Goal: Communication & Community: Answer question/provide support

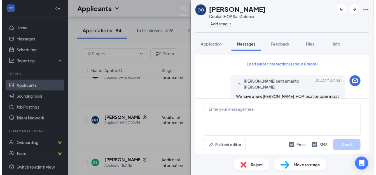
scroll to position [430, 0]
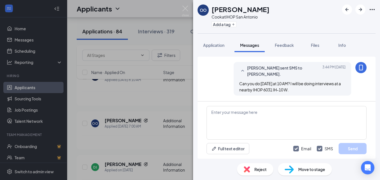
click at [124, 104] on div "OO Olivia Oliver Cook at IHOP San Antonio Add a tag Application Messages Feedba…" at bounding box center [190, 90] width 380 height 180
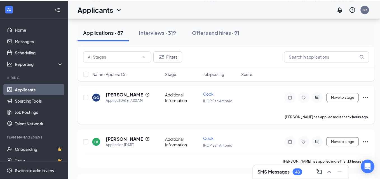
scroll to position [560, 0]
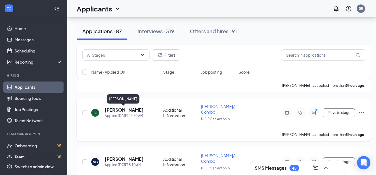
click at [126, 110] on h5 "Jacob Coleman" at bounding box center [124, 110] width 39 height 6
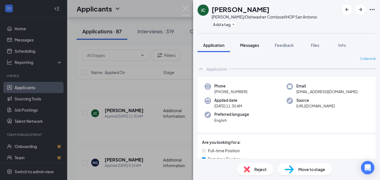
click at [246, 44] on span "Messages" at bounding box center [249, 45] width 19 height 5
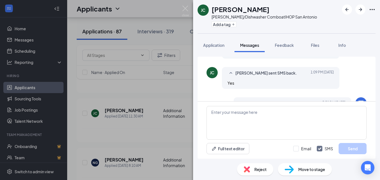
scroll to position [301, 0]
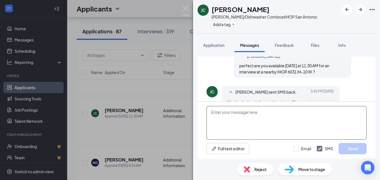
click at [223, 115] on textarea at bounding box center [286, 123] width 160 height 34
type textarea "10/27"
click at [296, 148] on input "Email" at bounding box center [302, 148] width 18 height 6
checkbox input "true"
click at [346, 148] on button "Send" at bounding box center [352, 148] width 28 height 11
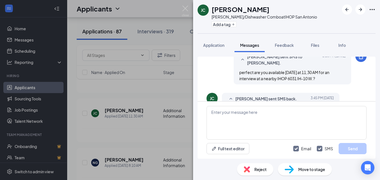
scroll to position [283, 0]
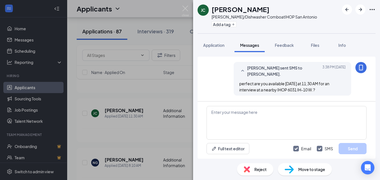
click at [371, 56] on div "Load earlier interactions (about 3 more) Workstream sent automated email to Jac…" at bounding box center [286, 105] width 187 height 106
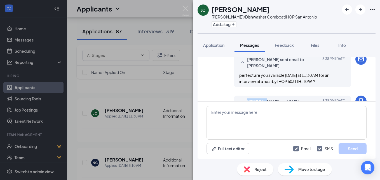
scroll to position [238, 0]
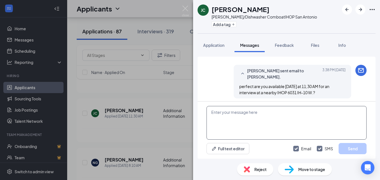
click at [225, 120] on textarea at bounding box center [286, 123] width 160 height 34
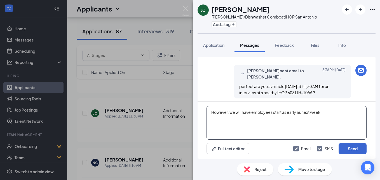
type textarea "However, we will have employees start as early as next week."
click at [345, 149] on button "Send" at bounding box center [352, 148] width 28 height 11
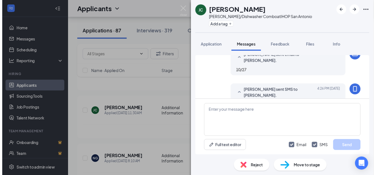
scroll to position [456, 0]
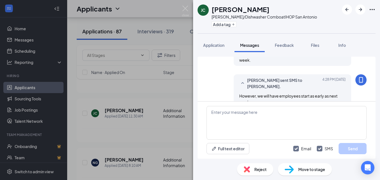
click at [138, 106] on div "JC Jacob Coleman Busser/Dishwasher Combo at IHOP San Antonio Add a tag Applicat…" at bounding box center [190, 90] width 380 height 180
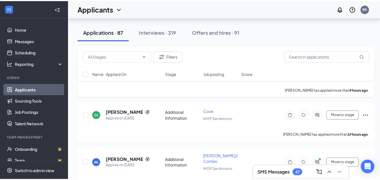
scroll to position [728, 0]
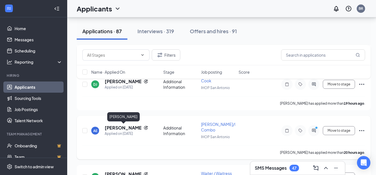
click at [118, 128] on h5 "Abraham Esparza" at bounding box center [123, 128] width 37 height 6
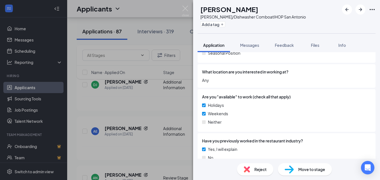
scroll to position [140, 0]
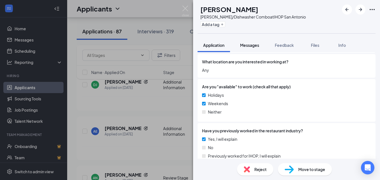
click at [249, 46] on span "Messages" at bounding box center [249, 45] width 19 height 5
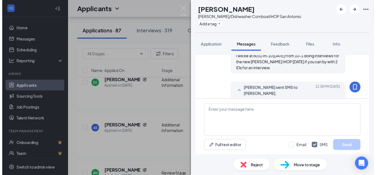
scroll to position [253, 0]
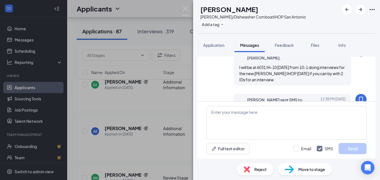
click at [110, 121] on div "AE Abraham Esparza Busser/Dishwasher Combo at IHOP San Antonio Add a tag Applic…" at bounding box center [190, 90] width 380 height 180
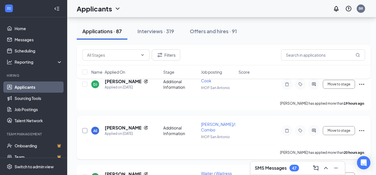
click at [83, 131] on input "checkbox" at bounding box center [84, 130] width 5 height 5
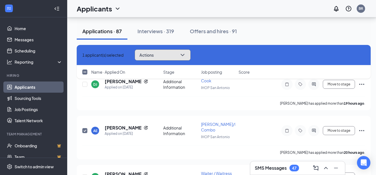
click at [181, 54] on button "Actions" at bounding box center [163, 54] width 56 height 11
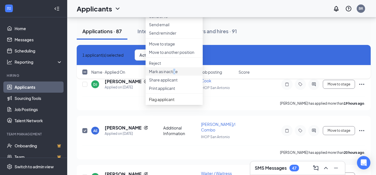
click at [176, 76] on li "Mark as inactive" at bounding box center [173, 71] width 57 height 8
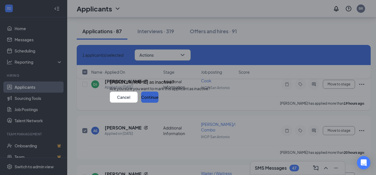
drag, startPoint x: 176, startPoint y: 98, endPoint x: 246, endPoint y: 107, distance: 71.1
click at [158, 103] on button "Continue" at bounding box center [149, 97] width 17 height 11
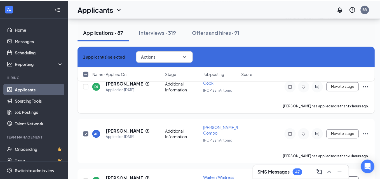
scroll to position [784, 0]
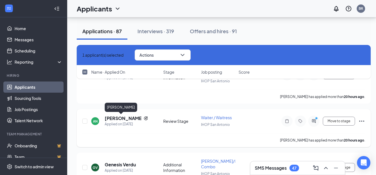
click at [121, 117] on h5 "[PERSON_NAME]" at bounding box center [123, 118] width 37 height 6
checkbox input "false"
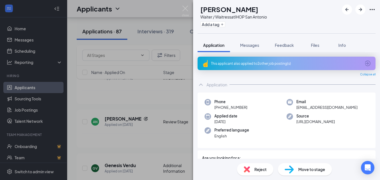
scroll to position [56, 0]
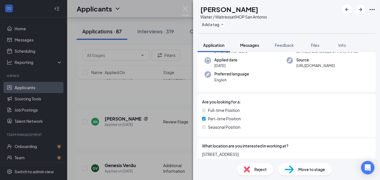
click at [249, 45] on span "Messages" at bounding box center [249, 45] width 19 height 5
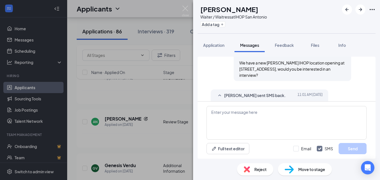
scroll to position [181, 0]
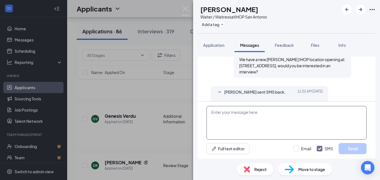
click at [220, 115] on textarea at bounding box center [286, 123] width 160 height 34
type textarea "Are you available for an interview tomorrow?"
click at [294, 148] on input "Email" at bounding box center [302, 148] width 18 height 6
checkbox input "true"
click at [353, 149] on button "Send" at bounding box center [352, 148] width 28 height 11
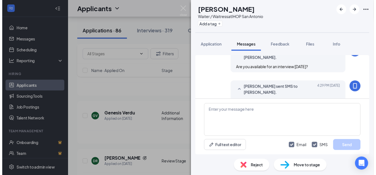
scroll to position [253, 0]
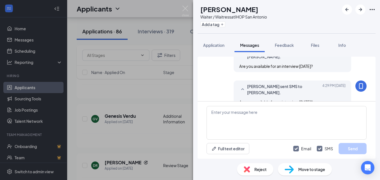
click at [151, 132] on div "AN anthonella navarrete Waiter / Waitress at IHOP San Antonio Add a tag Applica…" at bounding box center [190, 90] width 380 height 180
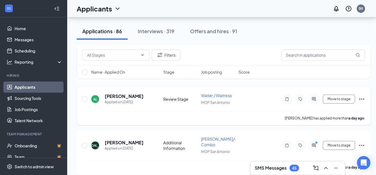
scroll to position [899, 0]
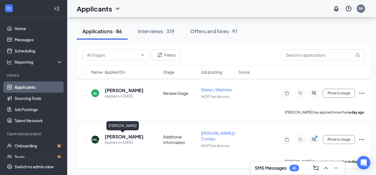
click at [124, 137] on h5 "[PERSON_NAME]" at bounding box center [124, 137] width 39 height 6
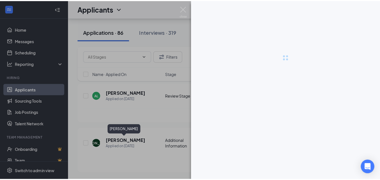
scroll to position [895, 0]
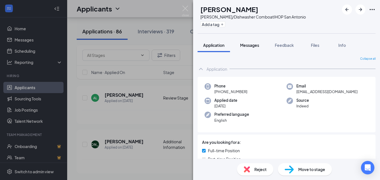
click at [250, 45] on span "Messages" at bounding box center [249, 45] width 19 height 5
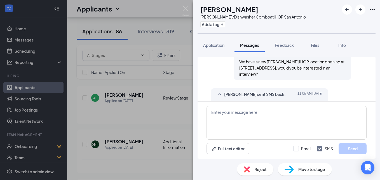
scroll to position [255, 0]
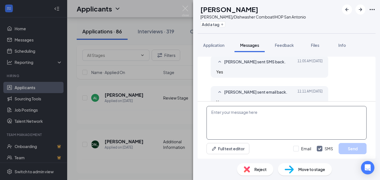
click at [227, 117] on textarea at bounding box center [286, 123] width 160 height 34
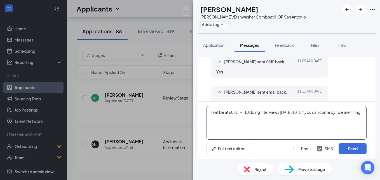
click at [350, 112] on textarea "I will be at 6031 IH-10 doing interviews tomorrow 10-1 if you can come by. we a…" at bounding box center [286, 123] width 160 height 34
click at [225, 120] on textarea "I will be at 6031 IH-10 doing interviews tomorrow 10-1 if you can come by. We a…" at bounding box center [286, 123] width 160 height 34
type textarea "I will be at 6031 IH-10 doing interviews tomorrow 10-1 if you can come by."
click at [296, 148] on input "Email" at bounding box center [302, 148] width 18 height 6
checkbox input "true"
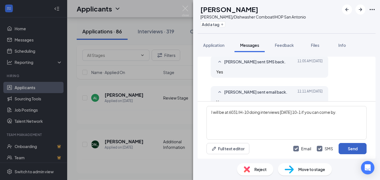
click at [352, 147] on button "Send" at bounding box center [352, 148] width 28 height 11
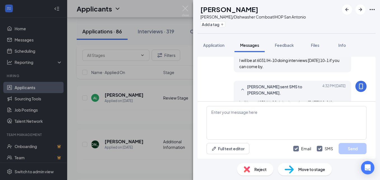
scroll to position [339, 0]
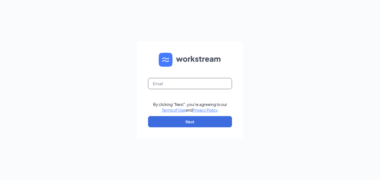
click at [158, 86] on input "text" at bounding box center [190, 83] width 84 height 11
type input "barbara.randolph@ihopsa.net"
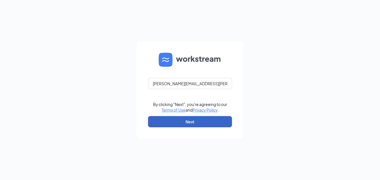
click at [157, 121] on button "Next" at bounding box center [190, 121] width 84 height 11
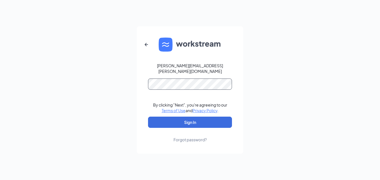
click at [148, 116] on button "Sign In" at bounding box center [190, 121] width 84 height 11
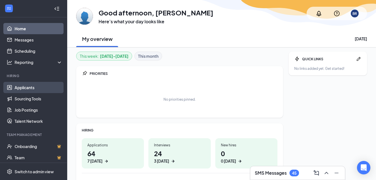
click at [37, 86] on link "Applicants" at bounding box center [39, 87] width 48 height 11
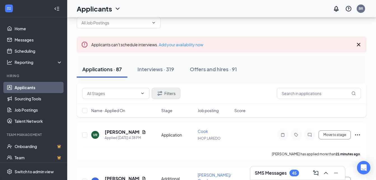
scroll to position [28, 0]
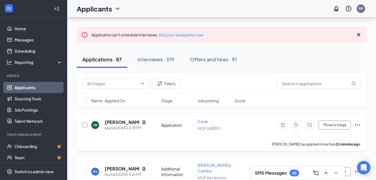
click at [83, 124] on input "checkbox" at bounding box center [84, 124] width 5 height 5
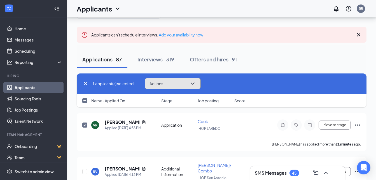
click at [160, 84] on span "Actions" at bounding box center [156, 83] width 14 height 4
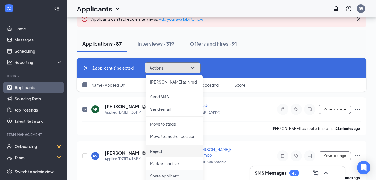
scroll to position [56, 0]
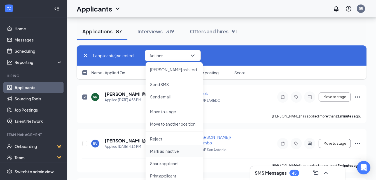
click at [172, 150] on p "Mark as inactive" at bounding box center [174, 151] width 48 height 6
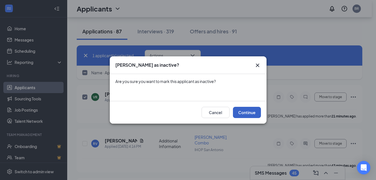
click at [240, 111] on button "Continue" at bounding box center [247, 112] width 28 height 11
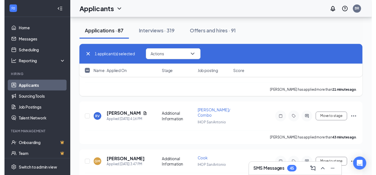
scroll to position [84, 0]
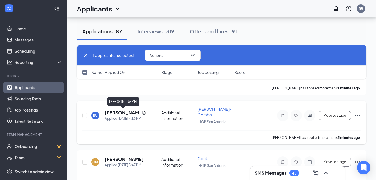
checkbox input "false"
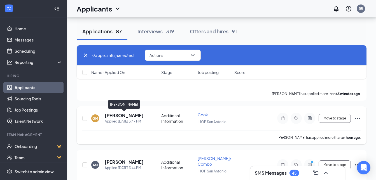
click at [122, 113] on h5 "[PERSON_NAME]" at bounding box center [124, 115] width 39 height 6
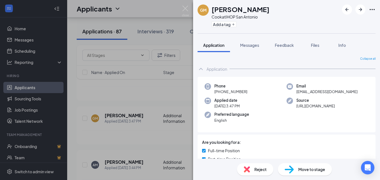
click at [80, 121] on div "GM Gabriel Marroquin Cook at IHOP San Antonio Add a tag Application Messages Fe…" at bounding box center [190, 90] width 380 height 180
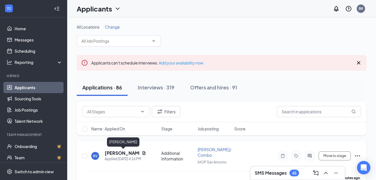
click at [112, 152] on h5 "[PERSON_NAME]" at bounding box center [122, 153] width 35 height 6
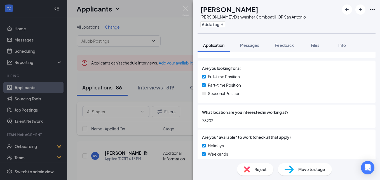
scroll to position [84, 0]
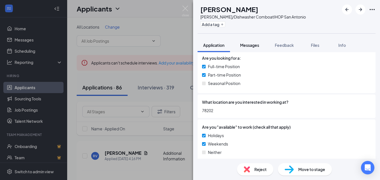
click at [250, 47] on span "Messages" at bounding box center [249, 45] width 19 height 5
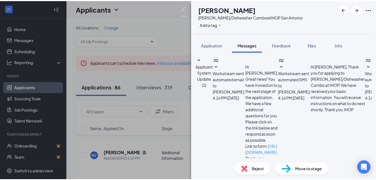
scroll to position [123, 0]
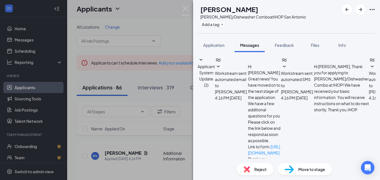
paste textarea "We have a new [PERSON_NAME] IHOP location opening at [STREET_ADDRESS], would yo…"
type textarea "We have a new [PERSON_NAME] IHOP location opening at [STREET_ADDRESS], would yo…"
checkbox input "true"
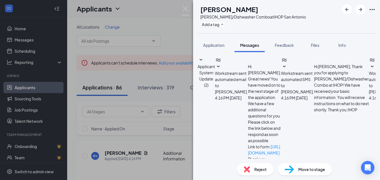
click at [140, 131] on div "RV Richard Valdez Busser/Dishwasher Combo at IHOP San Antonio Add a tag Applica…" at bounding box center [190, 90] width 380 height 180
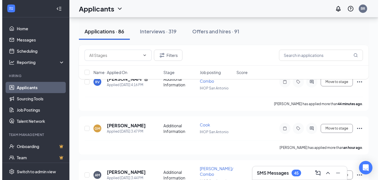
scroll to position [84, 0]
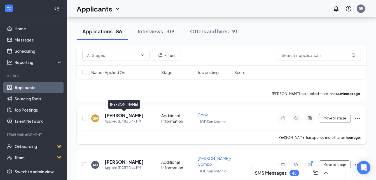
click at [125, 115] on h5 "Gabriel Marroquin" at bounding box center [124, 115] width 39 height 6
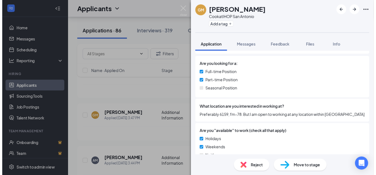
scroll to position [84, 0]
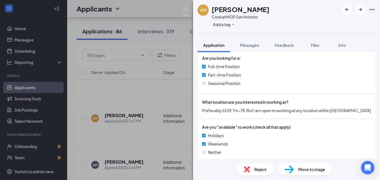
click at [132, 129] on div "GM Gabriel Marroquin Cook at IHOP San Antonio Add a tag Application Messages Fe…" at bounding box center [190, 90] width 380 height 180
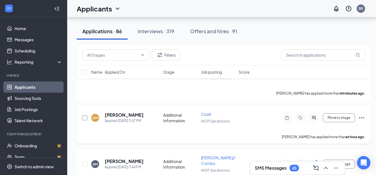
click at [84, 118] on input "checkbox" at bounding box center [84, 117] width 5 height 5
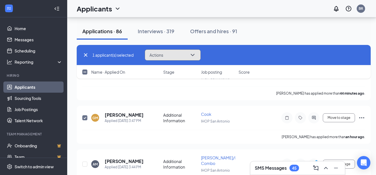
click at [163, 53] on span "Actions" at bounding box center [156, 55] width 14 height 4
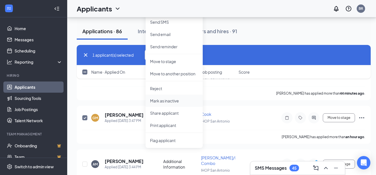
click at [171, 100] on p "Mark as inactive" at bounding box center [174, 101] width 48 height 6
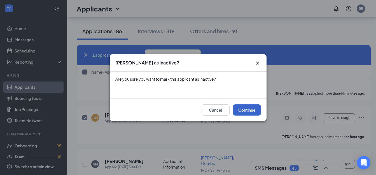
click at [255, 110] on button "Continue" at bounding box center [247, 110] width 28 height 11
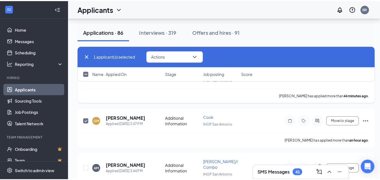
scroll to position [112, 0]
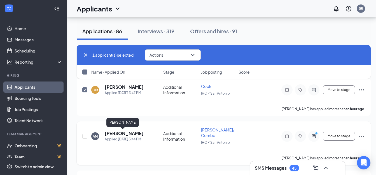
click at [123, 134] on h5 "Aaron Moore" at bounding box center [124, 134] width 39 height 6
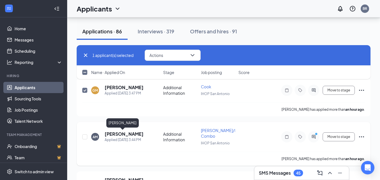
checkbox input "false"
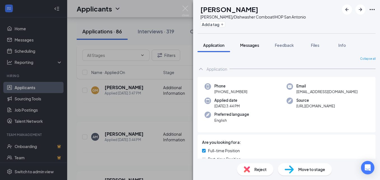
click at [255, 44] on span "Messages" at bounding box center [249, 45] width 19 height 5
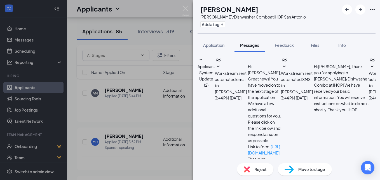
scroll to position [97, 0]
type textarea "Thanks for letting me know"
drag, startPoint x: 296, startPoint y: 147, endPoint x: 300, endPoint y: 148, distance: 3.5
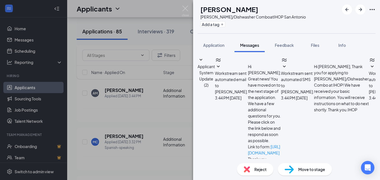
checkbox input "true"
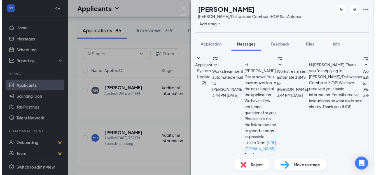
scroll to position [125, 0]
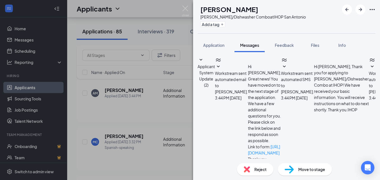
click at [155, 127] on div "AM Aaron Moore Busser/Dishwasher Combo at IHOP San Antonio Add a tag Applicatio…" at bounding box center [190, 90] width 380 height 180
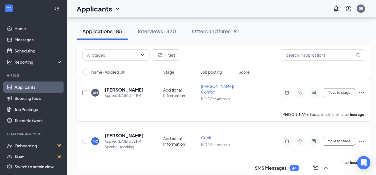
click at [86, 92] on input "checkbox" at bounding box center [84, 92] width 5 height 5
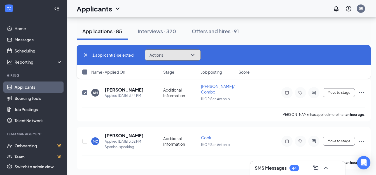
click at [158, 56] on span "Actions" at bounding box center [156, 55] width 14 height 4
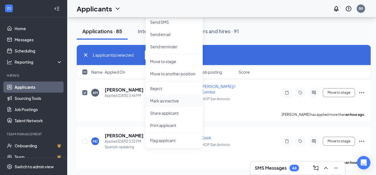
click at [164, 97] on li "Mark as inactive" at bounding box center [173, 101] width 57 height 12
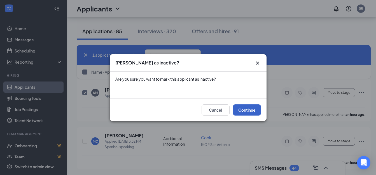
click at [242, 111] on button "Continue" at bounding box center [247, 110] width 28 height 11
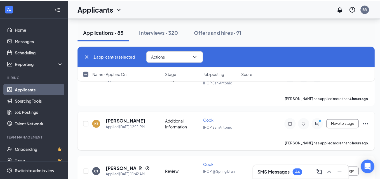
scroll to position [364, 0]
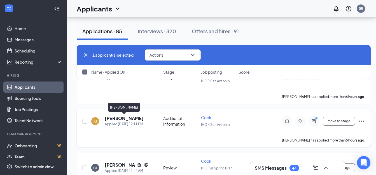
click at [129, 117] on h5 "KAILAH JOHNSON" at bounding box center [124, 118] width 39 height 6
checkbox input "false"
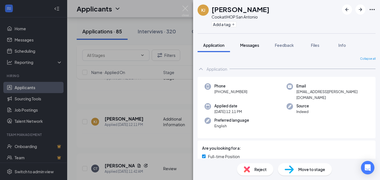
click at [248, 44] on span "Messages" at bounding box center [249, 45] width 19 height 5
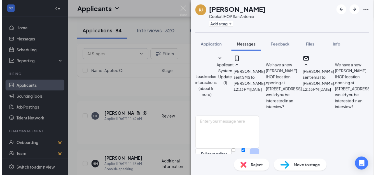
scroll to position [279, 0]
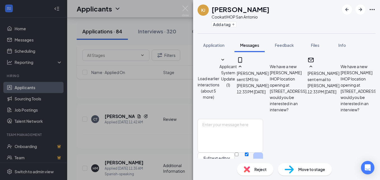
click at [133, 127] on div "KJ KAILAH JOHNSON Cook at IHOP San Antonio Add a tag Application Messages Feedb…" at bounding box center [190, 90] width 380 height 180
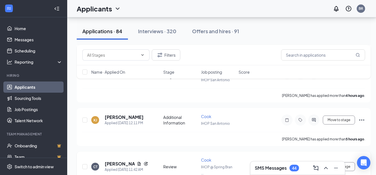
scroll to position [308, 0]
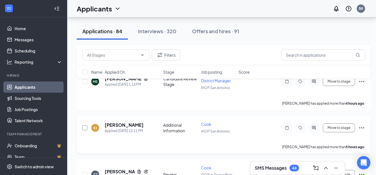
click at [86, 128] on input "checkbox" at bounding box center [84, 128] width 5 height 5
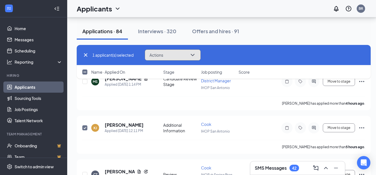
click at [185, 51] on button "Actions" at bounding box center [173, 54] width 56 height 11
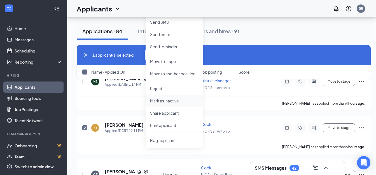
click at [169, 100] on p "Mark as inactive" at bounding box center [174, 101] width 48 height 6
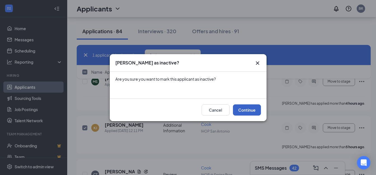
click at [248, 110] on button "Continue" at bounding box center [247, 110] width 28 height 11
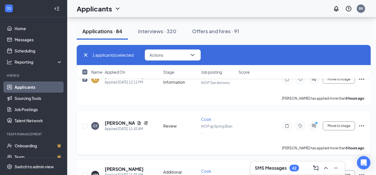
scroll to position [364, 0]
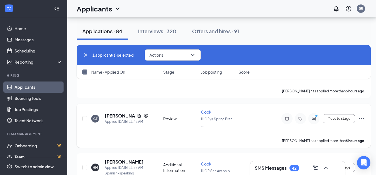
checkbox input "false"
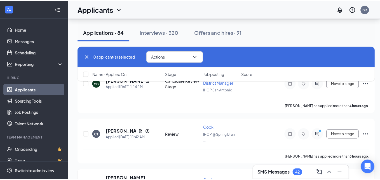
scroll to position [308, 0]
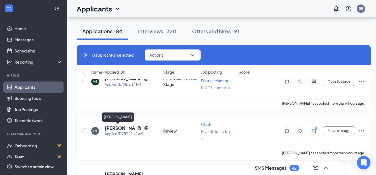
click at [114, 129] on h5 "Clemencia Tepetate" at bounding box center [120, 128] width 30 height 6
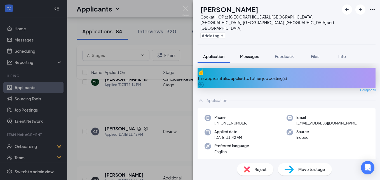
click at [255, 54] on span "Messages" at bounding box center [249, 56] width 19 height 5
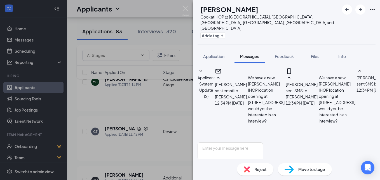
scroll to position [206, 0]
click at [242, 142] on textarea at bounding box center [229, 159] width 65 height 34
type textarea "Perfect I will see you tomorrow ."
click at [238, 176] on input "Email" at bounding box center [237, 178] width 4 height 4
checkbox input "true"
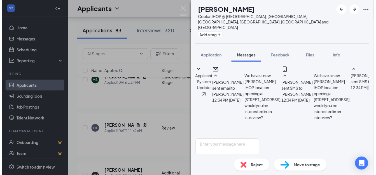
scroll to position [193, 0]
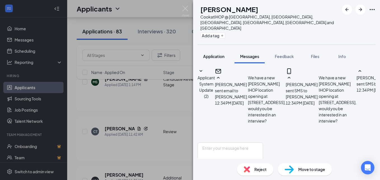
click at [223, 54] on span "Application" at bounding box center [213, 56] width 21 height 5
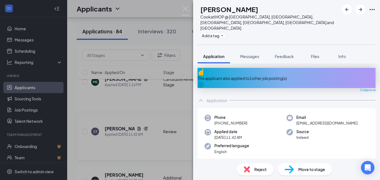
drag, startPoint x: 113, startPoint y: 115, endPoint x: 108, endPoint y: 119, distance: 5.8
click at [115, 115] on div "CT Clemencia Tepetate Cook at IHOP @ Spring Branch, San Marcos, New Braunfels, …" at bounding box center [190, 90] width 380 height 180
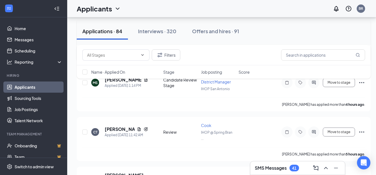
scroll to position [370, 0]
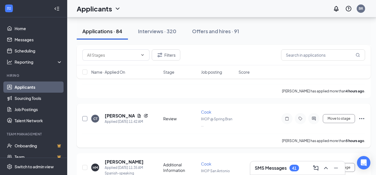
click at [85, 118] on input "checkbox" at bounding box center [84, 118] width 5 height 5
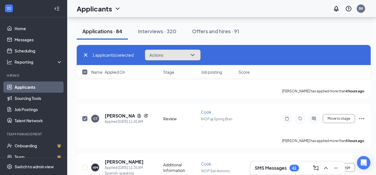
click at [176, 54] on button "Actions" at bounding box center [173, 54] width 56 height 11
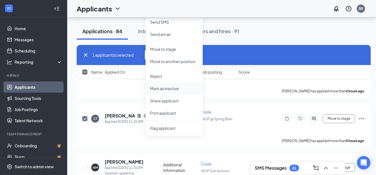
click at [173, 87] on p "Mark as inactive" at bounding box center [174, 89] width 48 height 6
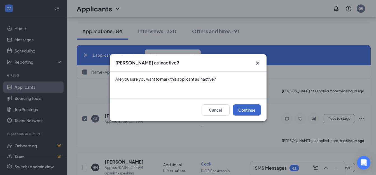
click at [250, 108] on button "Continue" at bounding box center [247, 110] width 28 height 11
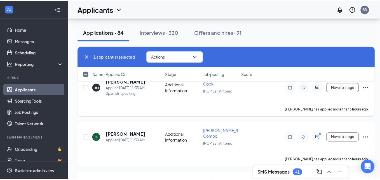
scroll to position [454, 0]
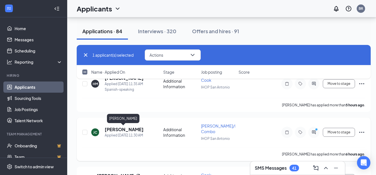
click at [126, 129] on h5 "Jacob Coleman" at bounding box center [124, 130] width 39 height 6
checkbox input "false"
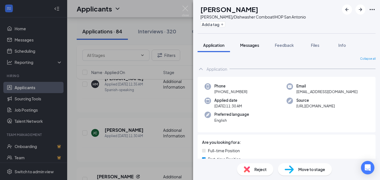
click at [248, 44] on span "Messages" at bounding box center [249, 45] width 19 height 5
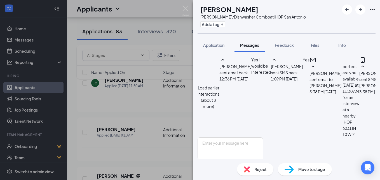
scroll to position [340, 0]
click at [224, 137] on textarea at bounding box center [229, 154] width 65 height 34
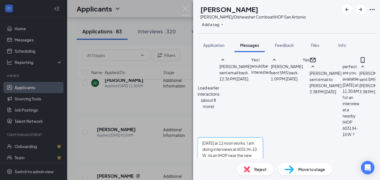
click at [235, 137] on textarea "Tomorrow ar 12 noon works. I am doing interviews at 6031 IH-10 W. its an IHOP n…" at bounding box center [229, 154] width 65 height 34
click at [235, 137] on textarea "Tomorrow a12 noon works. I am doing interviews at 6031 IH-10 W. its an IHOP nea…" at bounding box center [229, 154] width 65 height 34
click at [230, 137] on textarea "Tomorrow at 2 noon works. I am doing interviews at 6031 IH-10 W. its an IHOP ne…" at bounding box center [229, 154] width 65 height 34
click at [234, 137] on textarea "Tomorrow at 2 noon works. I am doing interviews at 6031 IH-10 W. its an IHOP ne…" at bounding box center [229, 154] width 65 height 34
drag, startPoint x: 238, startPoint y: 112, endPoint x: 240, endPoint y: 114, distance: 2.9
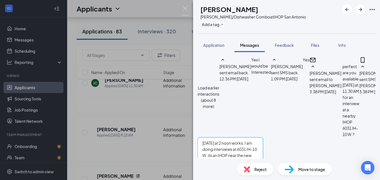
click at [240, 137] on textarea "Tomorrow at 2 noon works. I am doing interviews at 6031 IH-10 W. its an IHOP ne…" at bounding box center [229, 154] width 65 height 34
click at [234, 137] on textarea "Tomorrow at noon works. I am doing interviews at 6031 IH-10 W. its an IHOP near…" at bounding box center [229, 154] width 65 height 34
click at [258, 137] on textarea "Tomorrow at noon works. I am doing interviews at 6031 IH-10 W. its an IHOP near…" at bounding box center [229, 154] width 65 height 34
type textarea "Tomorrow at noon works for me. I am doing interviews at 6031 IH-10 W. it's an I…"
click at [238, 171] on input "Email" at bounding box center [237, 173] width 4 height 4
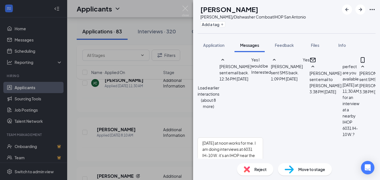
checkbox input "true"
click at [263, 171] on button "Send" at bounding box center [258, 181] width 10 height 21
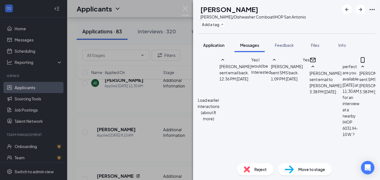
scroll to position [436, 0]
click at [216, 44] on span "Application" at bounding box center [213, 45] width 21 height 5
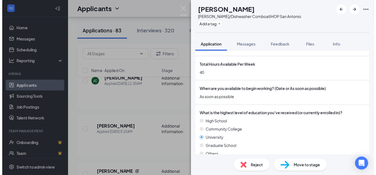
scroll to position [475, 0]
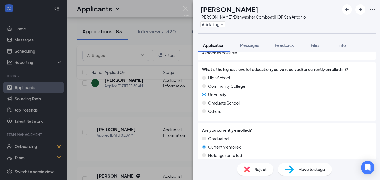
click at [139, 114] on div "JC Jacob Coleman Busser/Dishwasher Combo at IHOP San Antonio Add a tag Applicat…" at bounding box center [190, 90] width 380 height 180
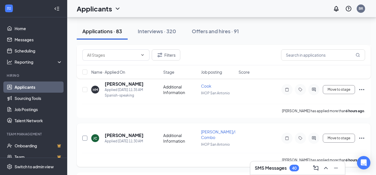
scroll to position [398, 0]
click at [83, 139] on input "checkbox" at bounding box center [84, 138] width 5 height 5
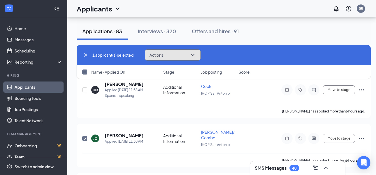
click at [174, 54] on button "Actions" at bounding box center [173, 54] width 56 height 11
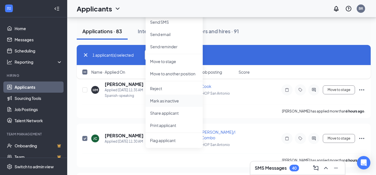
click at [164, 100] on p "Mark as inactive" at bounding box center [174, 101] width 48 height 6
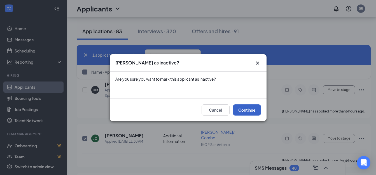
click at [248, 108] on button "Continue" at bounding box center [247, 110] width 28 height 11
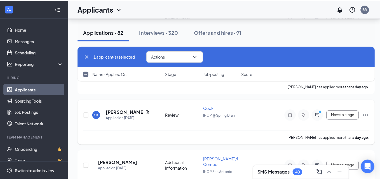
scroll to position [789, 0]
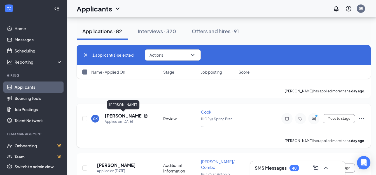
click at [128, 115] on h5 "Casey Kuloloia" at bounding box center [123, 116] width 37 height 6
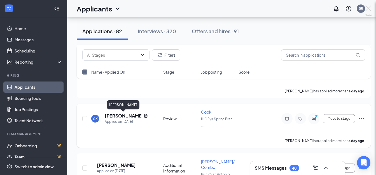
checkbox input "false"
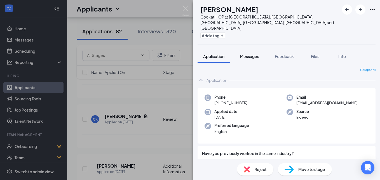
click at [244, 54] on span "Messages" at bounding box center [249, 56] width 19 height 5
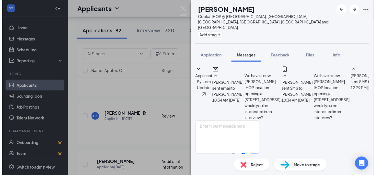
scroll to position [784, 0]
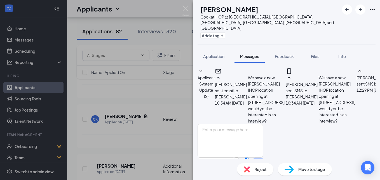
click at [127, 100] on div "CK Casey Kuloloia Cook at IHOP @ Spring Branch, San Marcos, New Braunfels, Segu…" at bounding box center [190, 90] width 380 height 180
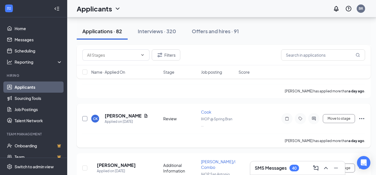
click at [86, 120] on input "checkbox" at bounding box center [84, 118] width 5 height 5
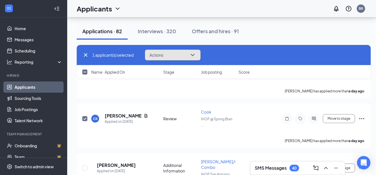
click at [181, 54] on button "Actions" at bounding box center [173, 54] width 56 height 11
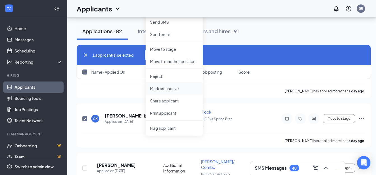
click at [174, 86] on p "Mark as inactive" at bounding box center [174, 89] width 48 height 6
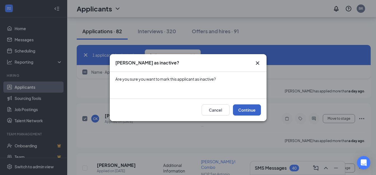
click at [247, 109] on button "Continue" at bounding box center [247, 110] width 28 height 11
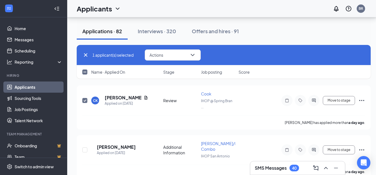
checkbox input "false"
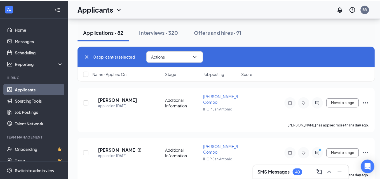
scroll to position [812, 0]
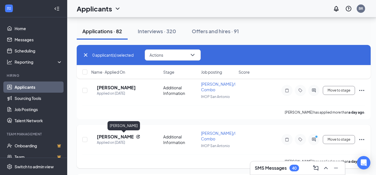
click at [111, 135] on h5 "Aaron Moncevais" at bounding box center [115, 137] width 37 height 6
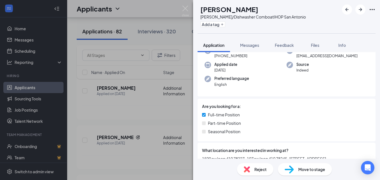
scroll to position [84, 0]
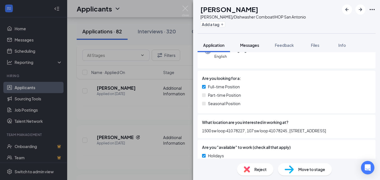
click at [248, 44] on span "Messages" at bounding box center [249, 45] width 19 height 5
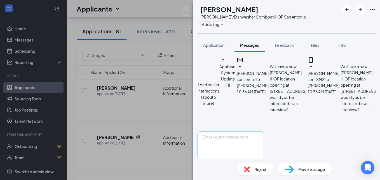
scroll to position [320, 0]
click at [219, 131] on textarea at bounding box center [229, 148] width 65 height 34
click at [213, 131] on textarea "perfect I will see you at 11:30" at bounding box center [229, 148] width 65 height 34
click at [263, 131] on textarea "Perfect I will see you at 11:30" at bounding box center [229, 148] width 65 height 34
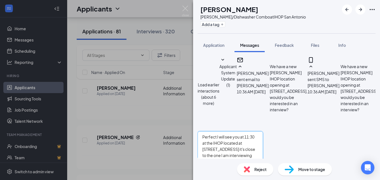
type textarea "Perfect I will see you at 11:30 at the IHOP located at 6031 IH-10 W. it's close…"
click at [238, 164] on input "Email" at bounding box center [237, 166] width 4 height 4
checkbox input "true"
click at [263, 164] on button "Send" at bounding box center [258, 174] width 10 height 21
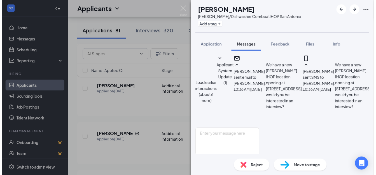
scroll to position [404, 0]
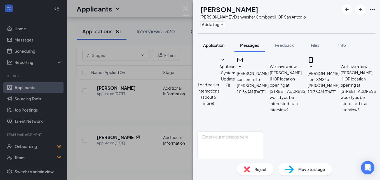
click at [219, 46] on span "Application" at bounding box center [213, 45] width 21 height 5
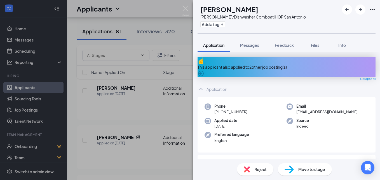
click at [112, 129] on div "AM Aaron Moncevais Busser/Dishwasher Combo at IHOP San Antonio Add a tag Applic…" at bounding box center [190, 90] width 380 height 180
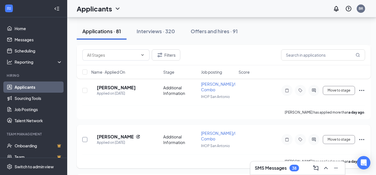
click at [85, 139] on input "checkbox" at bounding box center [84, 139] width 5 height 5
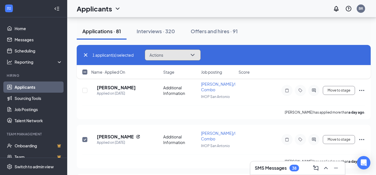
click at [163, 53] on span "Actions" at bounding box center [156, 55] width 14 height 4
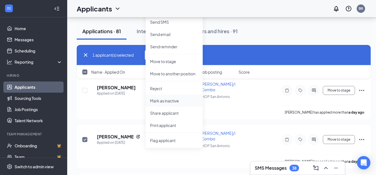
click at [167, 97] on li "Mark as inactive" at bounding box center [173, 101] width 57 height 12
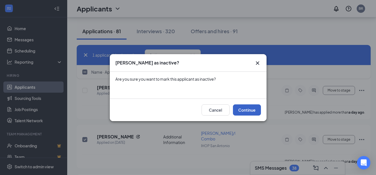
click at [240, 106] on button "Continue" at bounding box center [247, 110] width 28 height 11
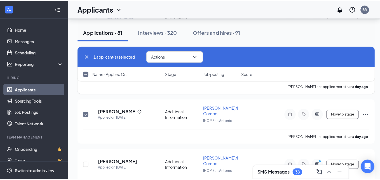
scroll to position [867, 0]
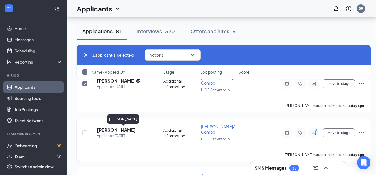
click at [131, 128] on h5 "[PERSON_NAME]" at bounding box center [116, 130] width 39 height 6
checkbox input "false"
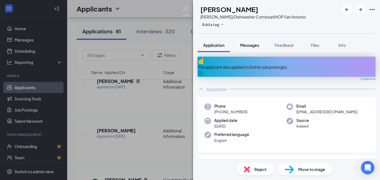
click at [252, 45] on span "Messages" at bounding box center [249, 45] width 19 height 5
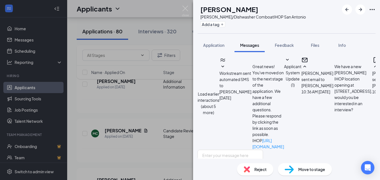
scroll to position [292, 0]
click at [214, 149] on textarea at bounding box center [229, 166] width 65 height 34
type textarea "Great let meet at the IHOP located at [STREET_ADDRESS] W. for the interview at …"
checkbox input "true"
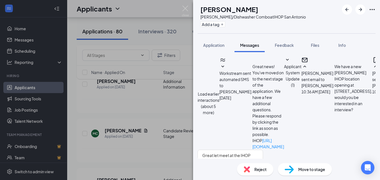
click at [221, 45] on span "Application" at bounding box center [213, 45] width 21 height 5
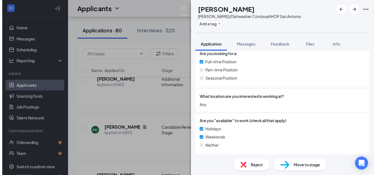
scroll to position [112, 0]
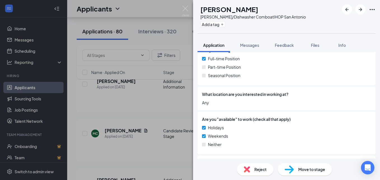
click at [147, 117] on div "BL Brandon linson Busser/Dishwasher Combo at IHOP San Antonio Add a tag Applica…" at bounding box center [190, 90] width 380 height 180
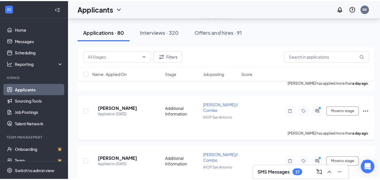
scroll to position [951, 0]
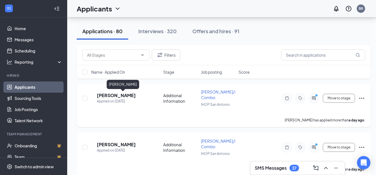
click at [124, 95] on h5 "[PERSON_NAME]" at bounding box center [116, 96] width 39 height 6
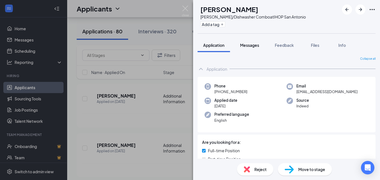
click at [251, 47] on span "Messages" at bounding box center [249, 45] width 19 height 5
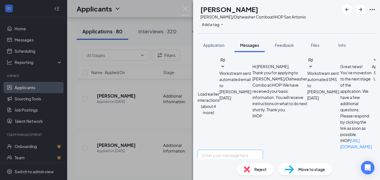
scroll to position [277, 0]
click at [224, 149] on textarea at bounding box center [229, 166] width 65 height 34
type textarea "Would 12:30 at the IHOP located at 6031 IH-10 work since the new one is still f…"
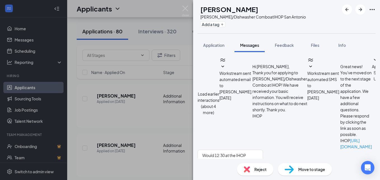
checkbox input "true"
click at [218, 44] on span "Application" at bounding box center [213, 45] width 21 height 5
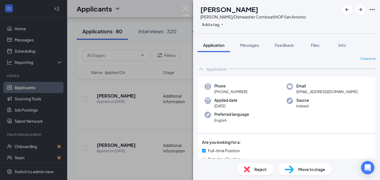
click at [130, 135] on div "CS chloe sanchez Busser/Dishwasher Combo at IHOP San Antonio Add a tag Applicat…" at bounding box center [190, 90] width 380 height 180
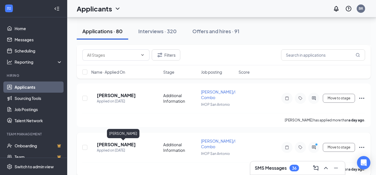
click at [123, 144] on h5 "[PERSON_NAME]" at bounding box center [116, 145] width 39 height 6
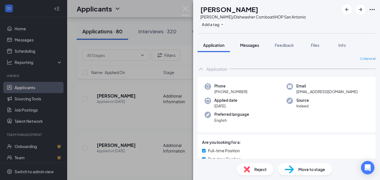
click at [256, 46] on span "Messages" at bounding box center [249, 45] width 19 height 5
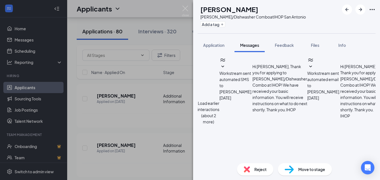
scroll to position [261, 0]
drag, startPoint x: 315, startPoint y: 113, endPoint x: 307, endPoint y: 117, distance: 8.4
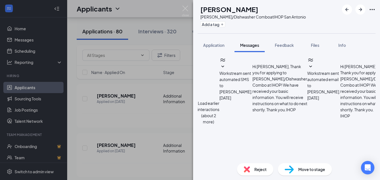
type textarea "Great how about tomorrow at 10:30 at our IHOP location near the new one. It's a…"
checkbox input "true"
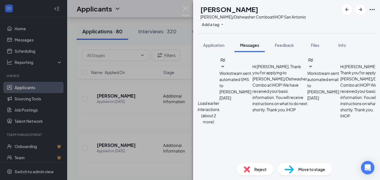
scroll to position [345, 0]
click at [219, 45] on span "Application" at bounding box center [213, 45] width 21 height 5
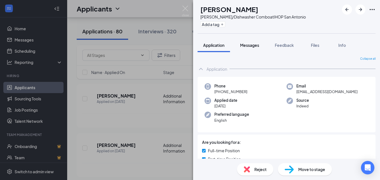
click at [253, 45] on span "Messages" at bounding box center [249, 45] width 19 height 5
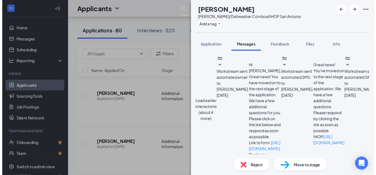
scroll to position [293, 0]
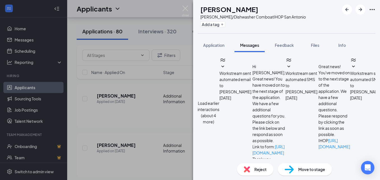
click at [174, 115] on div "FM Frank Martinez Busser/Dishwasher Combo at IHOP San Antonio Add a tag Applica…" at bounding box center [190, 90] width 380 height 180
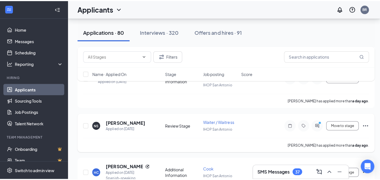
scroll to position [1035, 0]
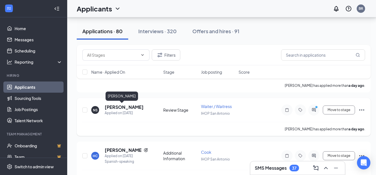
click at [115, 107] on h5 "[PERSON_NAME]" at bounding box center [124, 107] width 39 height 6
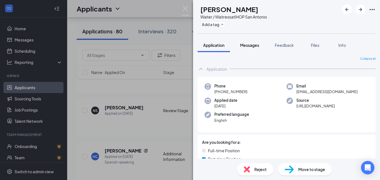
click at [253, 44] on span "Messages" at bounding box center [249, 45] width 19 height 5
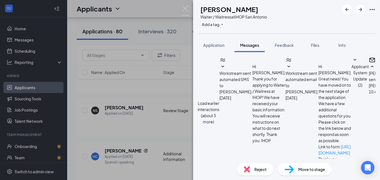
scroll to position [270, 0]
type textarea "No unfortunately not tomorrow how about Friday? What time are you available for…"
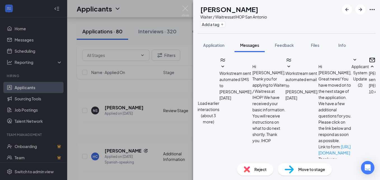
checkbox input "true"
type textarea "No unfortunately not [DATE] how about [DATE]? What time would you be available …"
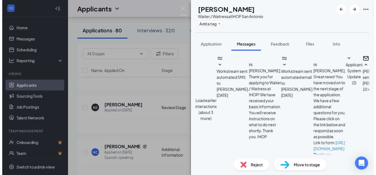
scroll to position [354, 0]
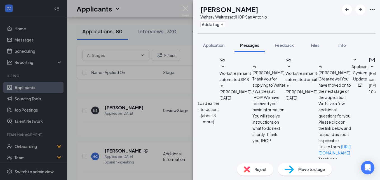
click at [151, 131] on div "NS noah scott Waiter / Waitress at IHOP San Antonio Add a tag Application Messa…" at bounding box center [190, 90] width 380 height 180
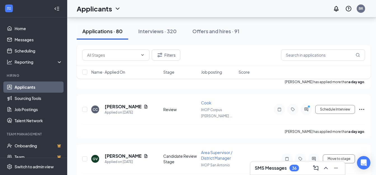
scroll to position [1706, 0]
click at [128, 107] on h5 "Charles Caceres" at bounding box center [123, 106] width 37 height 6
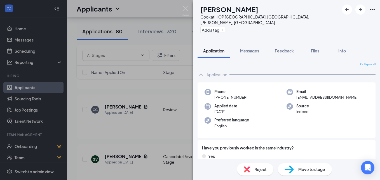
click at [131, 109] on div "CC Charles Caceres Cook at IHOP Corpus Christi, Portland,Alice, Kingsville Add …" at bounding box center [190, 90] width 380 height 180
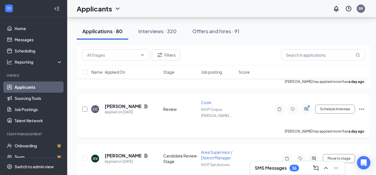
click at [83, 108] on input "checkbox" at bounding box center [84, 109] width 5 height 5
checkbox input "true"
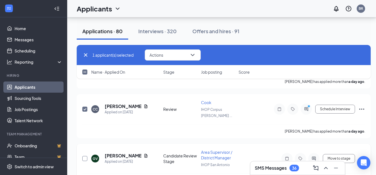
click at [86, 159] on input "checkbox" at bounding box center [84, 158] width 5 height 5
checkbox input "true"
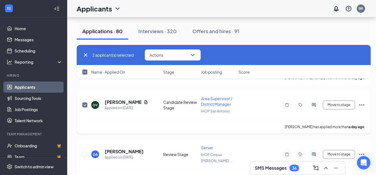
scroll to position [1762, 0]
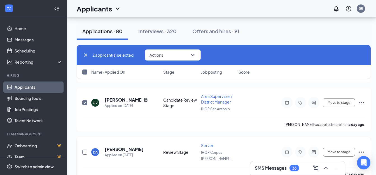
click at [85, 152] on input "checkbox" at bounding box center [84, 152] width 5 height 5
checkbox input "true"
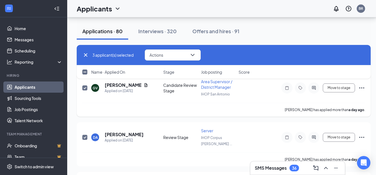
scroll to position [1818, 0]
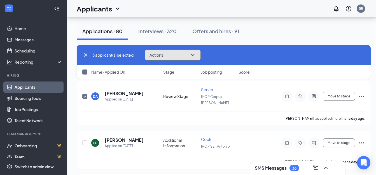
click at [173, 53] on button "Actions" at bounding box center [173, 54] width 56 height 11
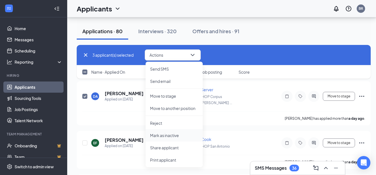
click at [179, 133] on p "Mark as inactive" at bounding box center [174, 136] width 48 height 6
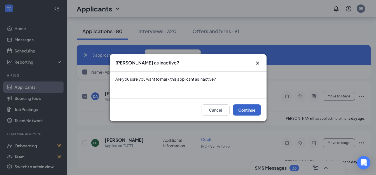
click at [244, 107] on button "Continue" at bounding box center [247, 110] width 28 height 11
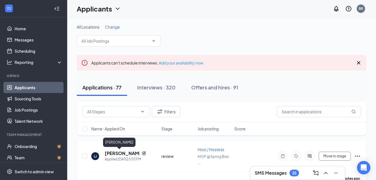
click at [118, 152] on h5 "[PERSON_NAME]" at bounding box center [122, 153] width 35 height 6
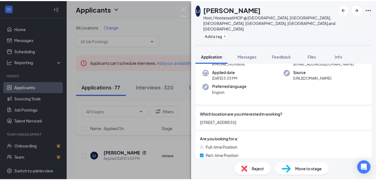
scroll to position [56, 0]
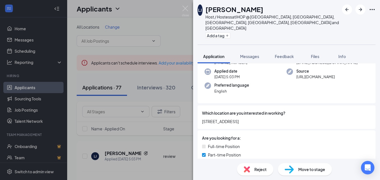
click at [110, 117] on div "[PERSON_NAME] [PERSON_NAME] Host / Hostess at IHOP @ [GEOGRAPHIC_DATA], [GEOGRA…" at bounding box center [190, 90] width 380 height 180
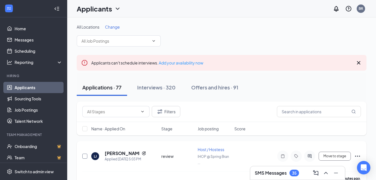
click at [85, 156] on input "checkbox" at bounding box center [84, 155] width 5 height 5
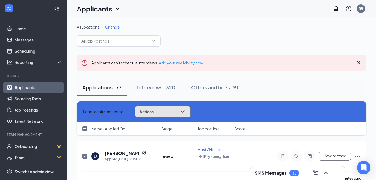
click at [154, 112] on span "Actions" at bounding box center [146, 111] width 14 height 4
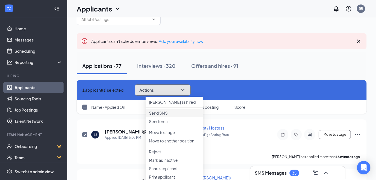
scroll to position [28, 0]
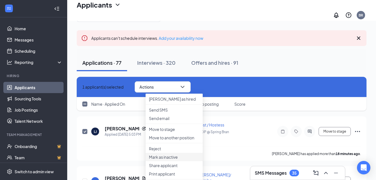
click at [178, 159] on p "Mark as inactive" at bounding box center [174, 157] width 50 height 6
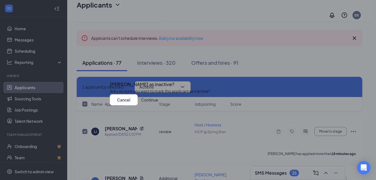
click at [158, 105] on button "Continue" at bounding box center [149, 99] width 17 height 11
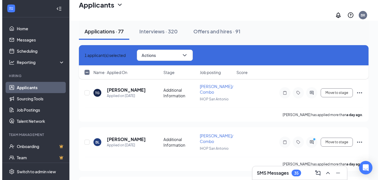
scroll to position [783, 0]
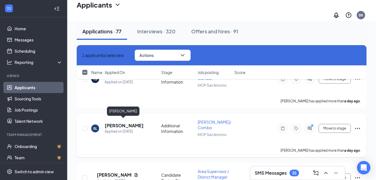
click at [116, 123] on h5 "[PERSON_NAME]" at bounding box center [124, 125] width 39 height 6
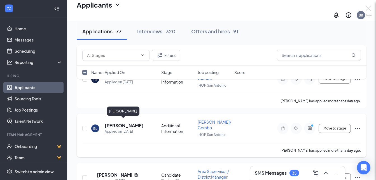
checkbox input "false"
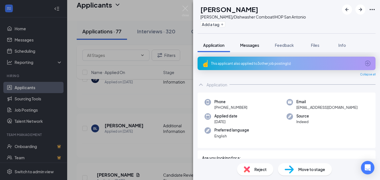
click at [256, 43] on span "Messages" at bounding box center [249, 45] width 19 height 5
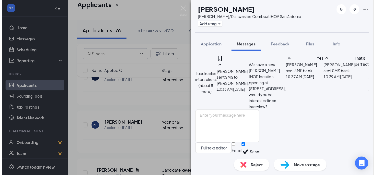
scroll to position [322, 0]
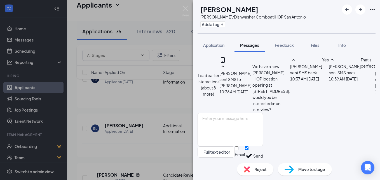
click at [160, 123] on div "[PERSON_NAME] [PERSON_NAME]/Dishwasher Combo at IHOP San Antonio Add a tag Appl…" at bounding box center [190, 90] width 380 height 180
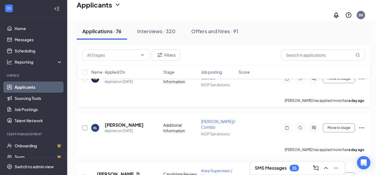
click at [86, 126] on input "checkbox" at bounding box center [84, 128] width 5 height 5
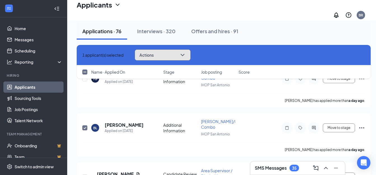
click at [187, 54] on button "Actions" at bounding box center [163, 54] width 56 height 11
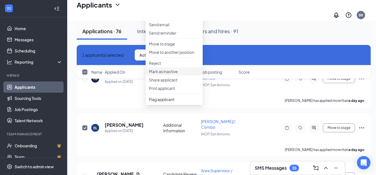
click at [175, 74] on p "Mark as inactive" at bounding box center [174, 72] width 50 height 6
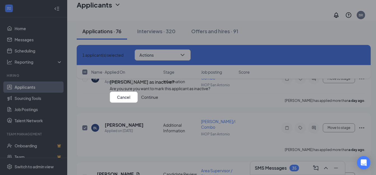
click at [158, 103] on button "Continue" at bounding box center [149, 97] width 17 height 11
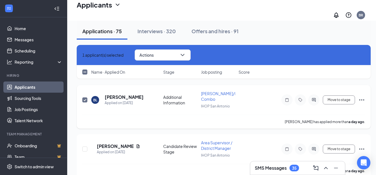
checkbox input "false"
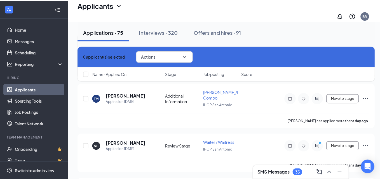
scroll to position [917, 0]
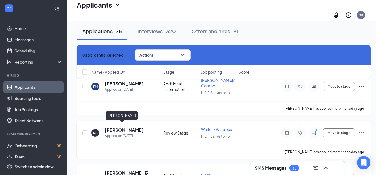
click at [114, 127] on h5 "[PERSON_NAME]" at bounding box center [124, 130] width 39 height 6
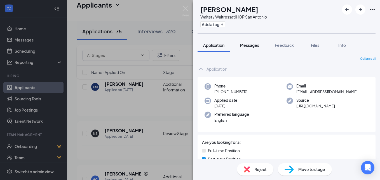
click at [247, 45] on span "Messages" at bounding box center [249, 45] width 19 height 5
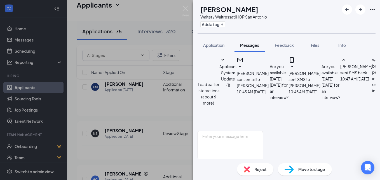
scroll to position [338, 0]
click at [215, 130] on textarea at bounding box center [229, 147] width 65 height 34
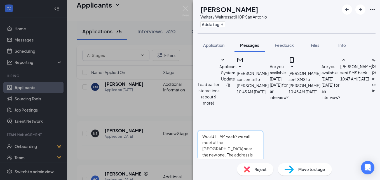
type textarea "Would 11 AM work? we will meet at the [GEOGRAPHIC_DATA] near the new one. The a…"
click at [238, 164] on input "Email" at bounding box center [237, 166] width 4 height 4
checkbox input "true"
click at [251, 130] on textarea "Would 11 AM work? we will meet at the [GEOGRAPHIC_DATA] near the new one. The a…" at bounding box center [229, 147] width 65 height 34
type textarea "Would 11 AM work? We will meet at the IHOP near the new one. The address is [ST…"
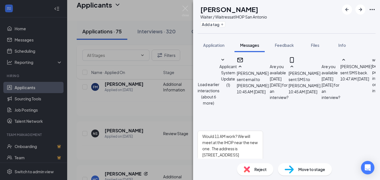
click at [263, 164] on button "Send" at bounding box center [258, 174] width 10 height 21
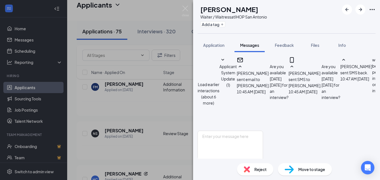
scroll to position [422, 0]
click at [210, 44] on span "Application" at bounding box center [213, 45] width 21 height 5
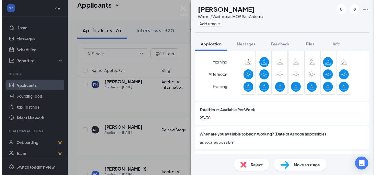
scroll to position [392, 0]
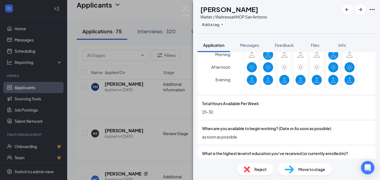
click at [159, 137] on div "NS [PERSON_NAME] / Waitress at [GEOGRAPHIC_DATA] Add a tag Application Messages…" at bounding box center [190, 90] width 380 height 180
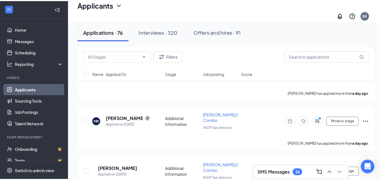
scroll to position [1756, 0]
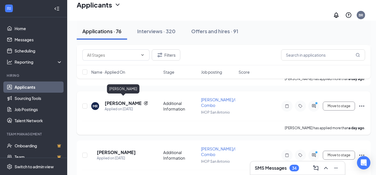
click at [118, 100] on h5 "[PERSON_NAME]" at bounding box center [123, 103] width 37 height 6
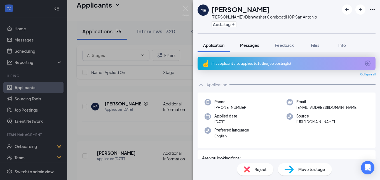
click at [253, 45] on span "Messages" at bounding box center [249, 45] width 19 height 5
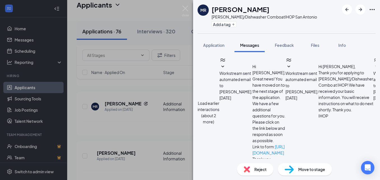
scroll to position [284, 0]
type textarea "I am so sorry, but I didn't see this until now. Do you have time [DATE] or [DAT…"
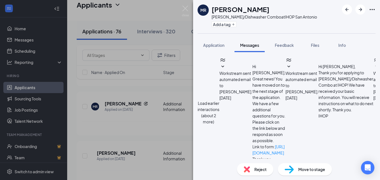
checkbox input "true"
click at [171, 132] on div "MR [PERSON_NAME] [PERSON_NAME]/Dishwasher Combo at IHOP San Antonio Add a tag A…" at bounding box center [190, 90] width 380 height 180
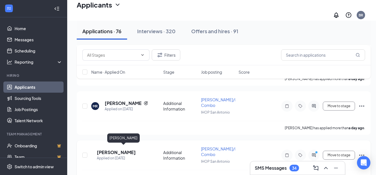
click at [120, 150] on h5 "[PERSON_NAME]" at bounding box center [116, 153] width 39 height 6
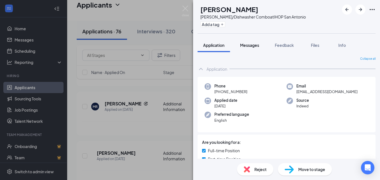
click at [254, 43] on span "Messages" at bounding box center [249, 45] width 19 height 5
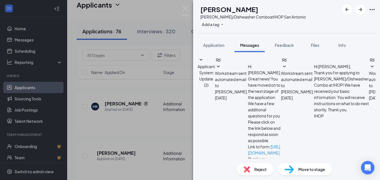
scroll to position [181, 0]
type textarea "Great are you available [DATE] [DATE] at 12:30 for an interview? We will meet a…"
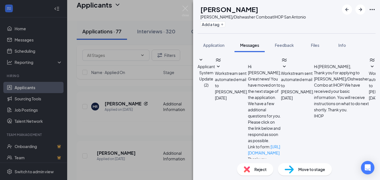
drag, startPoint x: 296, startPoint y: 148, endPoint x: 312, endPoint y: 147, distance: 16.0
checkbox input "true"
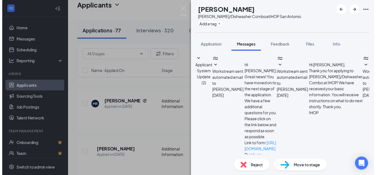
scroll to position [277, 0]
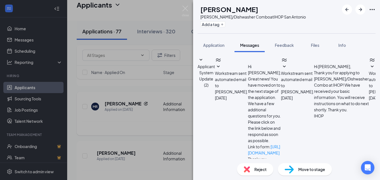
click at [149, 144] on div "[PERSON_NAME] [PERSON_NAME] [PERSON_NAME]/Dishwasher Combo at IHOP San Antonio …" at bounding box center [190, 90] width 380 height 180
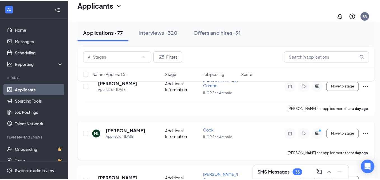
scroll to position [1840, 0]
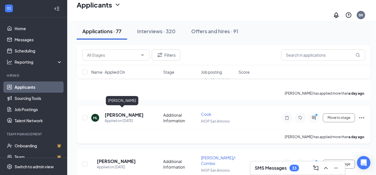
click at [116, 112] on h5 "[PERSON_NAME]" at bounding box center [124, 115] width 39 height 6
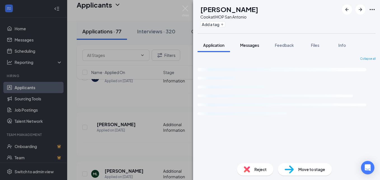
scroll to position [1846, 0]
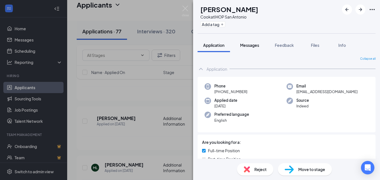
click at [254, 46] on span "Messages" at bounding box center [249, 45] width 19 height 5
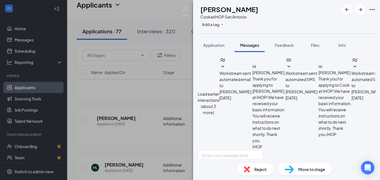
scroll to position [291, 0]
click at [216, 149] on textarea at bounding box center [229, 166] width 65 height 34
click at [256, 149] on textarea "[DATE] at 1 PM is good please just confirm that you can still make it." at bounding box center [229, 166] width 65 height 34
type textarea "[DATE] at 1 PM is good, please just confirm that you can still make it."
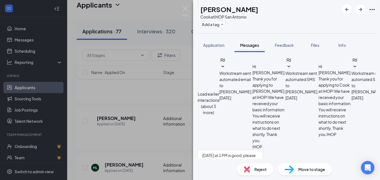
checkbox input "true"
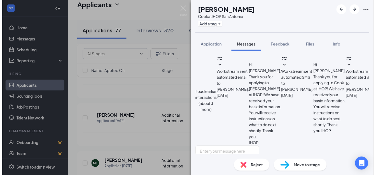
scroll to position [374, 0]
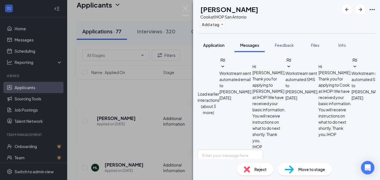
click at [222, 46] on span "Application" at bounding box center [213, 45] width 21 height 5
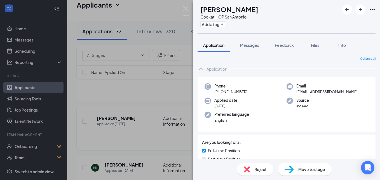
click at [152, 121] on div "ML [PERSON_NAME] at IHOP San Antonio Add a tag Application Messages Feedback Fi…" at bounding box center [190, 90] width 380 height 180
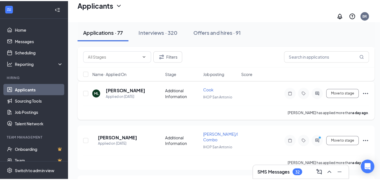
scroll to position [1930, 0]
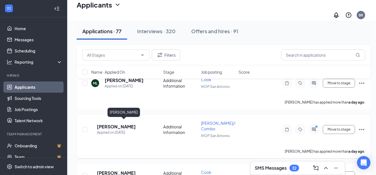
click at [130, 124] on h5 "[PERSON_NAME]" at bounding box center [116, 127] width 39 height 6
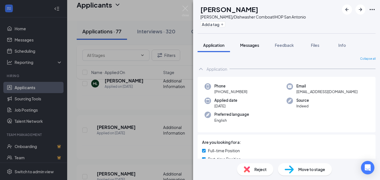
click at [245, 44] on span "Messages" at bounding box center [249, 45] width 19 height 5
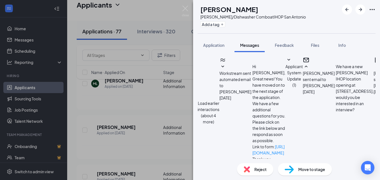
scroll to position [305, 0]
drag, startPoint x: 290, startPoint y: 116, endPoint x: 298, endPoint y: 115, distance: 8.2
type textarea "I am sorry I just saw this. Would you be available [DATE] morning?"
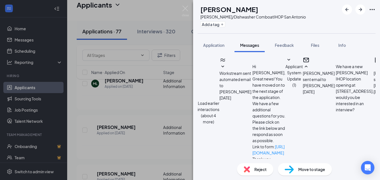
checkbox input "true"
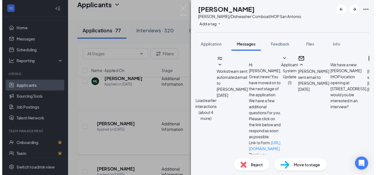
scroll to position [388, 0]
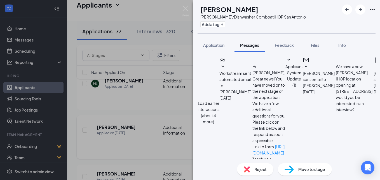
click at [166, 143] on div "[PERSON_NAME] [PERSON_NAME]/Dishwasher Combo at IHOP San Antonio Add a tag Appl…" at bounding box center [190, 90] width 380 height 180
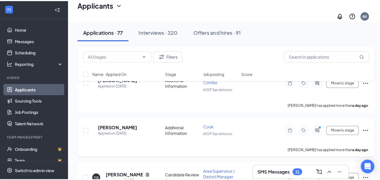
scroll to position [1986, 0]
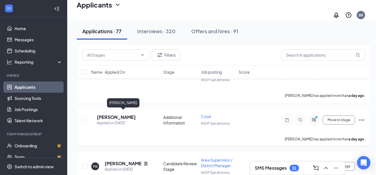
click at [126, 114] on h5 "[PERSON_NAME]" at bounding box center [116, 117] width 39 height 6
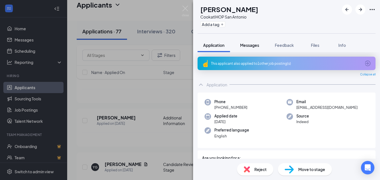
click at [252, 44] on span "Messages" at bounding box center [249, 45] width 19 height 5
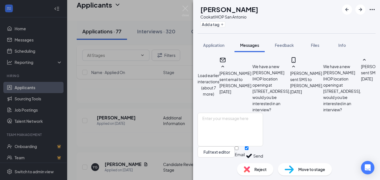
scroll to position [327, 0]
click at [210, 112] on textarea at bounding box center [229, 129] width 65 height 34
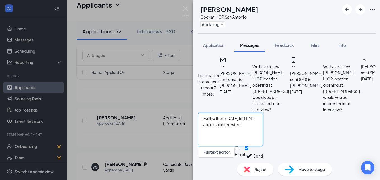
type textarea "I will be there [DATE] till 1 PM if you're still interested."
click at [238, 150] on input "Email" at bounding box center [237, 148] width 4 height 4
checkbox input "true"
click at [263, 147] on button "Send" at bounding box center [258, 156] width 10 height 21
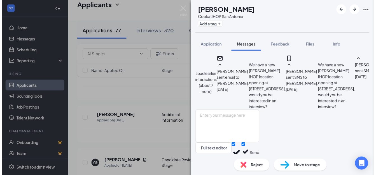
scroll to position [399, 0]
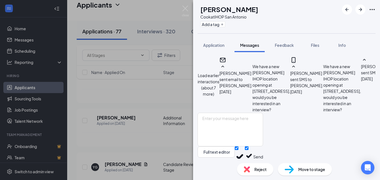
click at [156, 123] on div "JN [PERSON_NAME] at IHOP San Antonio Add a tag Application Messages Feedback Fi…" at bounding box center [190, 90] width 380 height 180
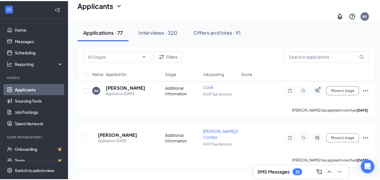
scroll to position [2182, 0]
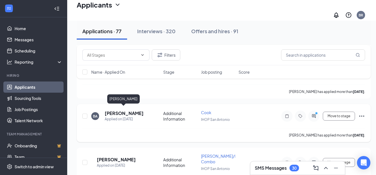
click at [126, 110] on h5 "[PERSON_NAME]" at bounding box center [124, 113] width 39 height 6
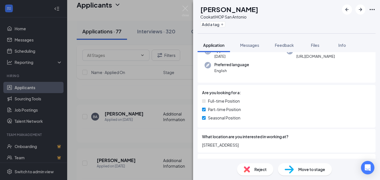
scroll to position [56, 0]
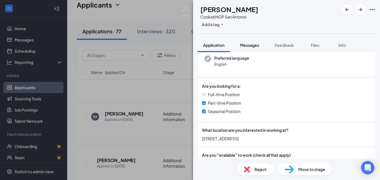
click at [249, 43] on span "Messages" at bounding box center [249, 45] width 19 height 5
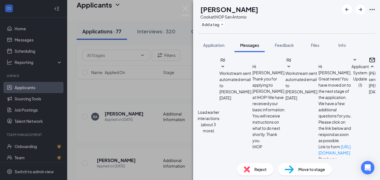
scroll to position [254, 0]
click at [204, 98] on div "Load earlier interactions (about 3 more) Workstream sent automated email to [PE…" at bounding box center [286, 120] width 178 height 129
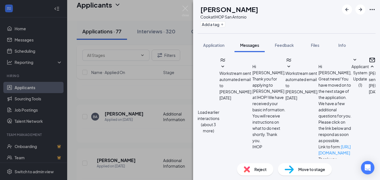
type textarea "Sorry I just saw this. I can do [DATE] at 8:30 or 9 if you're still interested.…"
checkbox input "true"
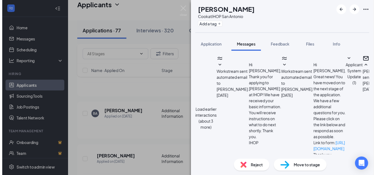
scroll to position [434, 0]
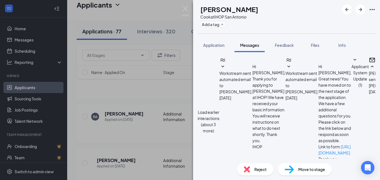
click at [164, 128] on div "BA [PERSON_NAME] at IHOP San Antonio Add a tag Application Messages Feedback Fi…" at bounding box center [190, 90] width 380 height 180
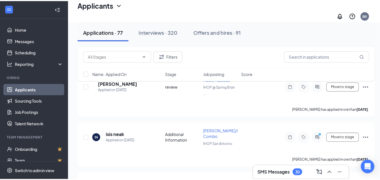
scroll to position [2433, 0]
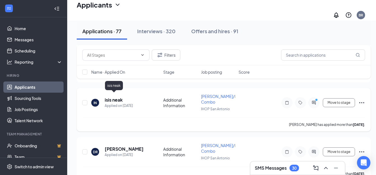
click at [109, 97] on h5 "isis neak" at bounding box center [114, 100] width 18 height 6
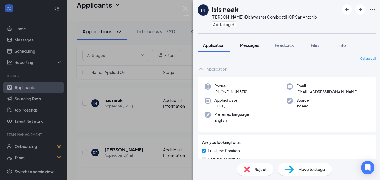
click at [252, 43] on span "Messages" at bounding box center [249, 45] width 19 height 5
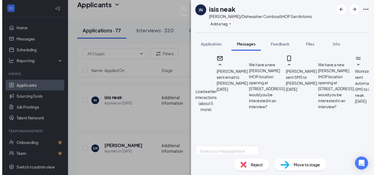
scroll to position [303, 0]
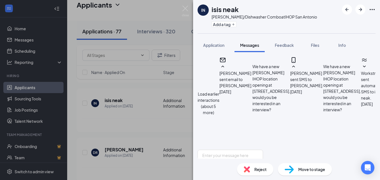
click at [149, 133] on div "IN isis [PERSON_NAME]/Dishwasher Combo at IHOP San Antonio Add a tag Applicatio…" at bounding box center [190, 90] width 380 height 180
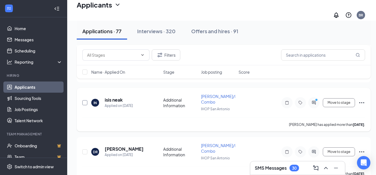
click at [85, 100] on input "checkbox" at bounding box center [84, 102] width 5 height 5
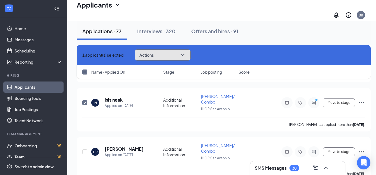
click at [179, 54] on button "Actions" at bounding box center [163, 54] width 56 height 11
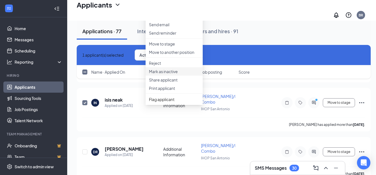
click at [175, 76] on li "Mark as inactive" at bounding box center [173, 71] width 57 height 8
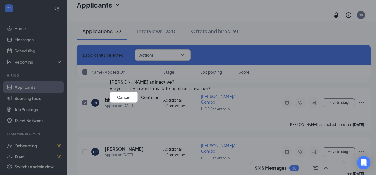
click at [158, 103] on button "Continue" at bounding box center [149, 97] width 17 height 11
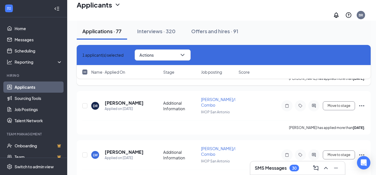
scroll to position [2489, 0]
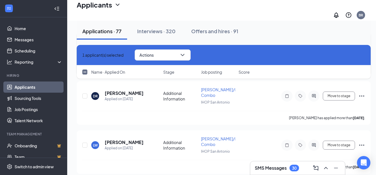
checkbox input "false"
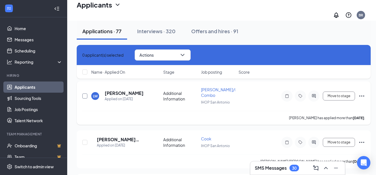
click at [82, 94] on input "checkbox" at bounding box center [84, 96] width 5 height 5
checkbox input "true"
click at [86, 140] on input "checkbox" at bounding box center [84, 142] width 5 height 5
checkbox input "true"
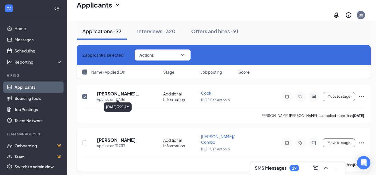
scroll to position [2545, 0]
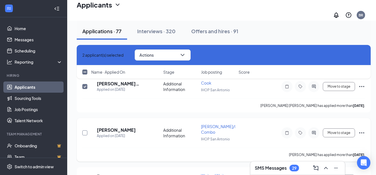
click at [84, 131] on input "checkbox" at bounding box center [84, 133] width 5 height 5
checkbox input "true"
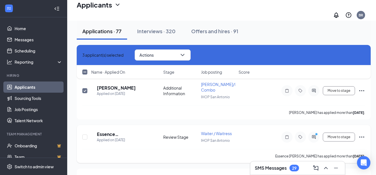
scroll to position [2601, 0]
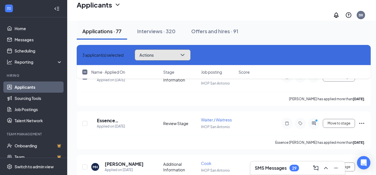
click at [178, 52] on button "Actions" at bounding box center [163, 54] width 56 height 11
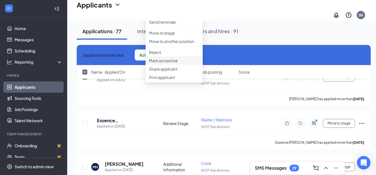
click at [168, 63] on p "Mark as inactive" at bounding box center [174, 61] width 50 height 6
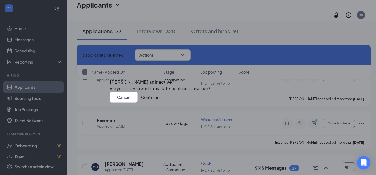
click at [158, 103] on button "Continue" at bounding box center [149, 97] width 17 height 11
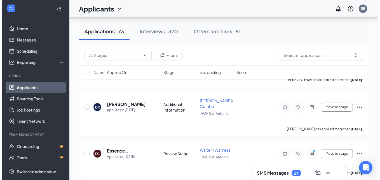
scroll to position [2461, 0]
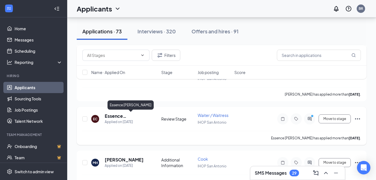
click at [128, 114] on h5 "Essence [PERSON_NAME]" at bounding box center [125, 116] width 41 height 6
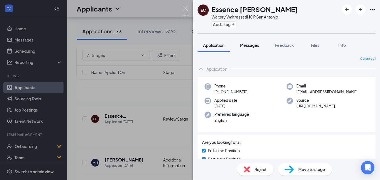
click at [246, 45] on span "Messages" at bounding box center [249, 45] width 19 height 5
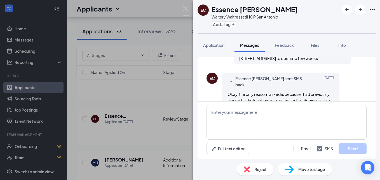
scroll to position [388, 0]
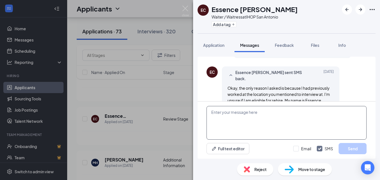
click at [215, 112] on textarea at bounding box center [286, 123] width 160 height 34
type textarea "Why did you leave and who was the manager?"
click at [298, 147] on input "Email" at bounding box center [302, 148] width 18 height 6
checkbox input "true"
click at [352, 148] on button "Send" at bounding box center [352, 148] width 28 height 11
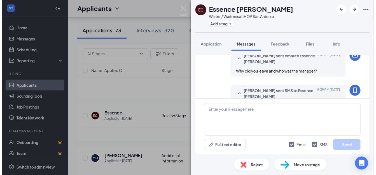
scroll to position [460, 0]
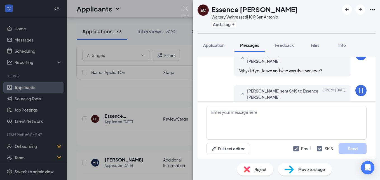
click at [150, 118] on div "EC Essence Canaday Waiter / Waitress at IHOP San Antonio Add a tag Application …" at bounding box center [190, 90] width 380 height 180
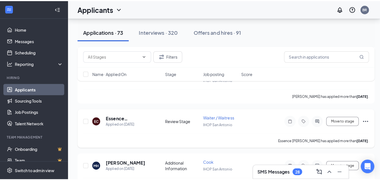
scroll to position [2517, 0]
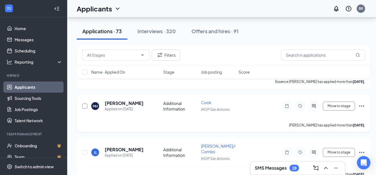
click at [87, 106] on input "checkbox" at bounding box center [84, 106] width 5 height 5
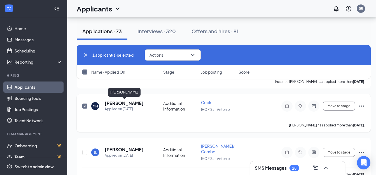
click at [128, 103] on h5 "[PERSON_NAME]" at bounding box center [124, 103] width 39 height 6
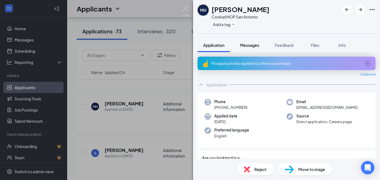
click at [249, 45] on span "Messages" at bounding box center [249, 45] width 19 height 5
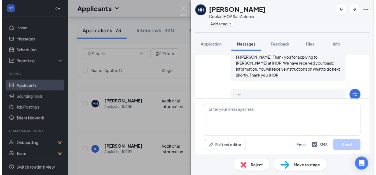
scroll to position [151, 0]
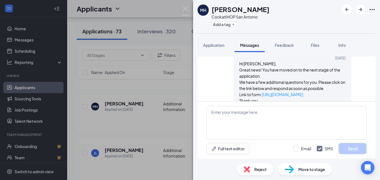
click at [124, 122] on div "MH Maddie Hernandez Cook at IHOP San Antonio Add a tag Application Messages Fee…" at bounding box center [190, 90] width 380 height 180
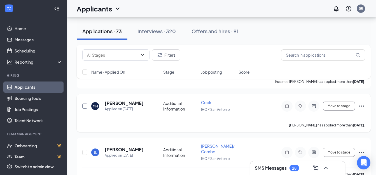
click at [85, 105] on input "checkbox" at bounding box center [84, 106] width 5 height 5
checkbox input "true"
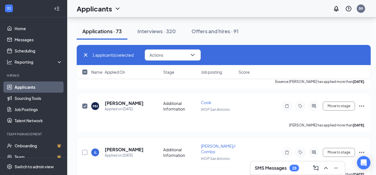
click at [84, 152] on input "checkbox" at bounding box center [84, 152] width 5 height 5
checkbox input "true"
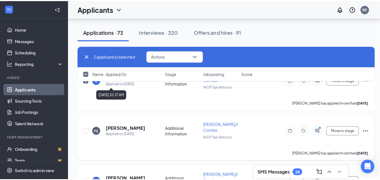
scroll to position [2601, 0]
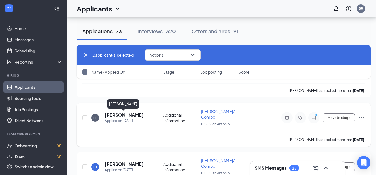
click at [122, 115] on h5 "[PERSON_NAME]" at bounding box center [124, 115] width 39 height 6
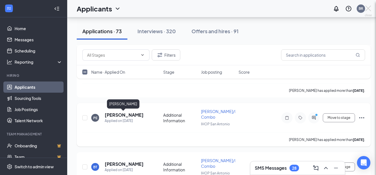
checkbox input "false"
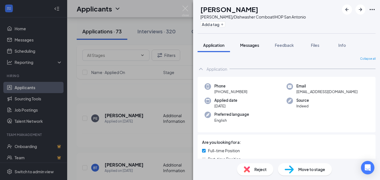
click at [251, 46] on span "Messages" at bounding box center [249, 45] width 19 height 5
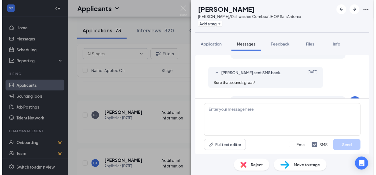
scroll to position [288, 0]
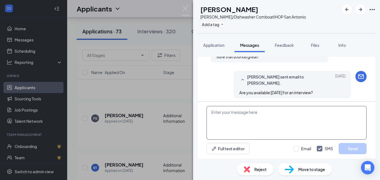
click at [214, 115] on textarea at bounding box center [286, 123] width 160 height 34
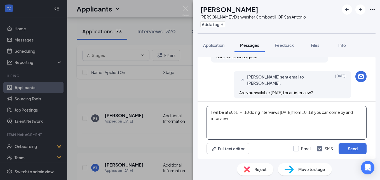
type textarea "I will be at 6031 IH-10 doing interviews tomorrow from 10-1 if you can come by …"
click at [296, 148] on input "Email" at bounding box center [302, 148] width 18 height 6
checkbox input "true"
click at [350, 148] on button "Send" at bounding box center [352, 148] width 28 height 11
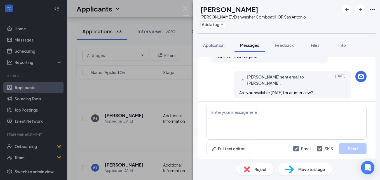
click at [143, 129] on div "PE Pablo Espinoza Busser/Dishwasher Combo at IHOP San Antonio Add a tag Applica…" at bounding box center [190, 90] width 380 height 180
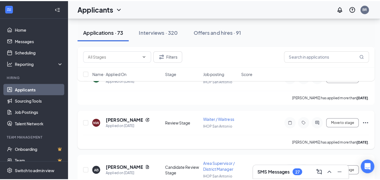
scroll to position [2824, 0]
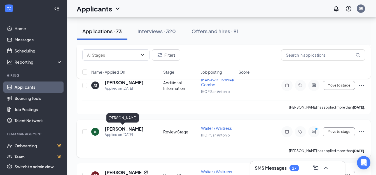
click at [116, 129] on h5 "[PERSON_NAME]" at bounding box center [124, 129] width 39 height 6
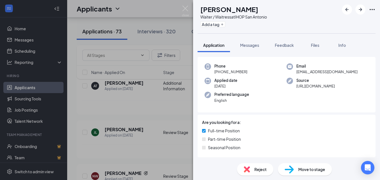
scroll to position [84, 0]
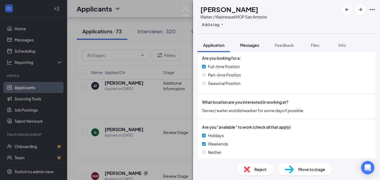
click at [255, 45] on span "Messages" at bounding box center [249, 45] width 19 height 5
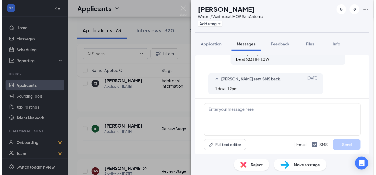
scroll to position [363, 0]
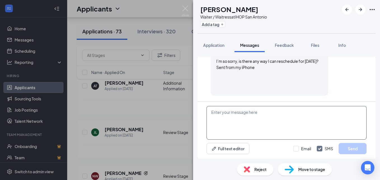
click at [212, 117] on textarea at bounding box center [286, 123] width 160 height 34
click at [207, 112] on textarea "I will be at 6031 IH-10" at bounding box center [286, 123] width 160 height 34
click at [253, 113] on textarea "I will be at 6031 IH-10" at bounding box center [286, 123] width 160 height 34
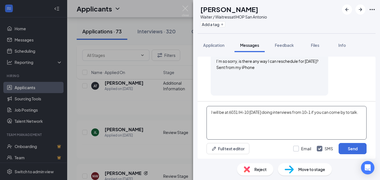
type textarea "I will be at 6031 IH-10 Thursday doing interviews from 10-1 if you can come by …"
click at [297, 147] on input "Email" at bounding box center [302, 148] width 18 height 6
checkbox input "true"
click at [348, 148] on button "Send" at bounding box center [352, 148] width 28 height 11
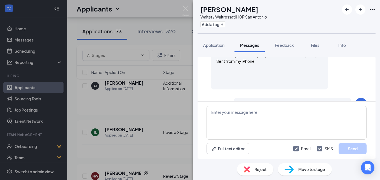
click at [138, 141] on div "JL Jeray Lawson Waiter / Waitress at IHOP San Antonio Add a tag Application Mes…" at bounding box center [190, 90] width 380 height 180
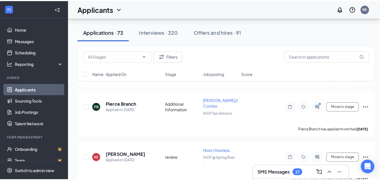
scroll to position [3272, 0]
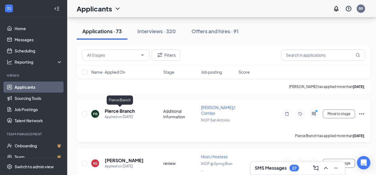
click at [120, 110] on h5 "Pierce Branch" at bounding box center [120, 111] width 30 height 6
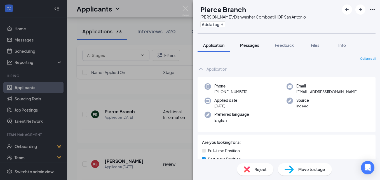
click at [252, 45] on span "Messages" at bounding box center [249, 45] width 19 height 5
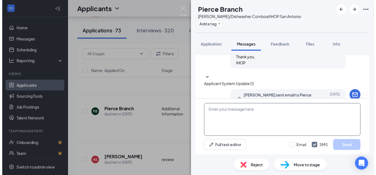
scroll to position [284, 0]
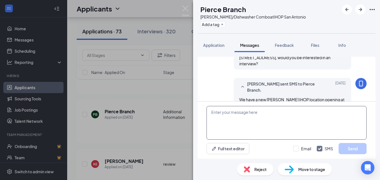
click at [221, 116] on textarea at bounding box center [286, 123] width 160 height 34
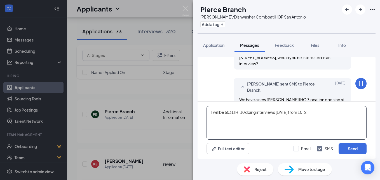
click at [320, 113] on textarea "I will be 6031 IH-10 doing interviews Thursday from 10-2" at bounding box center [286, 123] width 160 height 34
type textarea "I will be 6031 IH-10 doing interviews Thursday from 10-2 if you can come by."
click at [296, 148] on input "Email" at bounding box center [302, 148] width 18 height 6
checkbox input "true"
click at [348, 148] on button "Send" at bounding box center [352, 148] width 28 height 11
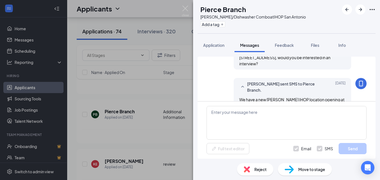
click at [153, 126] on div "PB Pierce Branch Busser/Dishwasher Combo at IHOP San Antonio Add a tag Applicat…" at bounding box center [190, 90] width 380 height 180
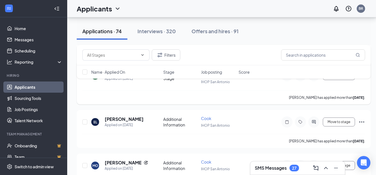
scroll to position [3482, 0]
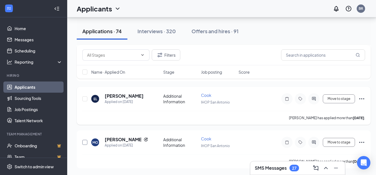
drag, startPoint x: 85, startPoint y: 142, endPoint x: 85, endPoint y: 102, distance: 40.3
click at [85, 142] on input "checkbox" at bounding box center [84, 142] width 5 height 5
checkbox input "true"
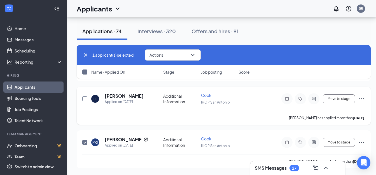
click at [84, 98] on input "checkbox" at bounding box center [84, 98] width 5 height 5
checkbox input "true"
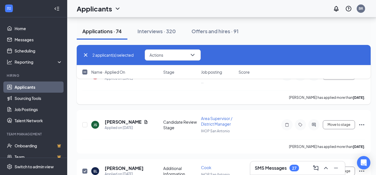
scroll to position [3398, 0]
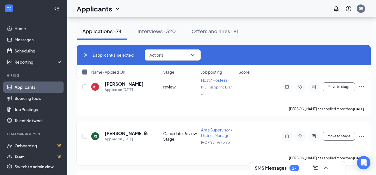
click at [87, 136] on div at bounding box center [85, 136] width 6 height 18
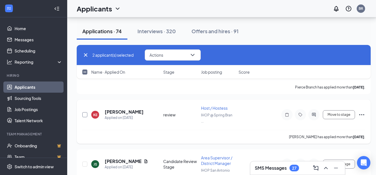
click at [84, 114] on input "checkbox" at bounding box center [84, 114] width 5 height 5
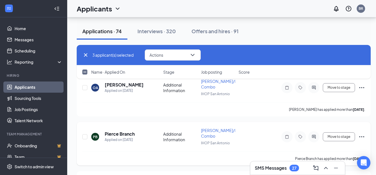
scroll to position [3286, 0]
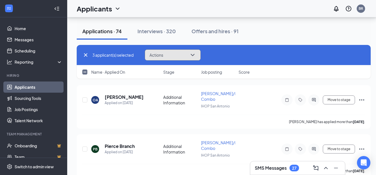
click at [179, 53] on button "Actions" at bounding box center [173, 54] width 56 height 11
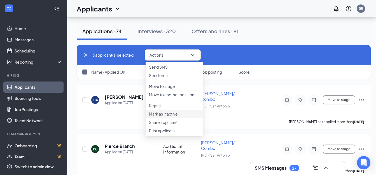
click at [179, 117] on p "Mark as inactive" at bounding box center [174, 114] width 50 height 6
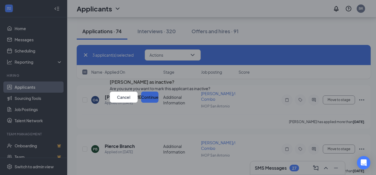
click at [158, 103] on button "Continue" at bounding box center [149, 97] width 17 height 11
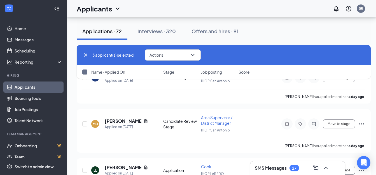
checkbox input "false"
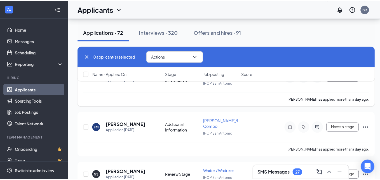
scroll to position [1105, 0]
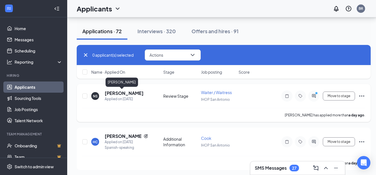
click at [110, 93] on h5 "[PERSON_NAME]" at bounding box center [124, 93] width 39 height 6
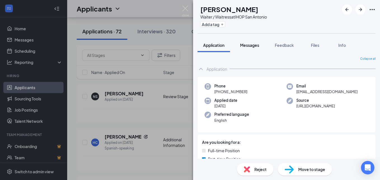
click at [245, 45] on span "Messages" at bounding box center [249, 45] width 19 height 5
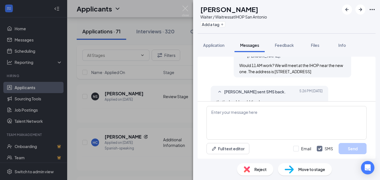
scroll to position [336, 0]
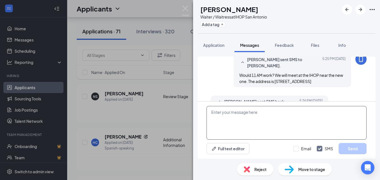
click at [216, 110] on textarea at bounding box center [286, 123] width 160 height 34
type textarea "A"
type textarea "Great"
click at [297, 148] on input "Email" at bounding box center [302, 148] width 18 height 6
checkbox input "true"
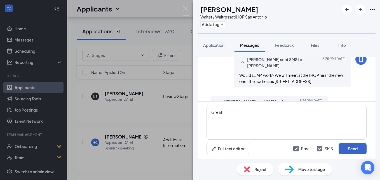
click at [343, 149] on button "Send" at bounding box center [352, 148] width 28 height 11
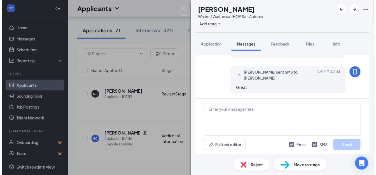
scroll to position [436, 0]
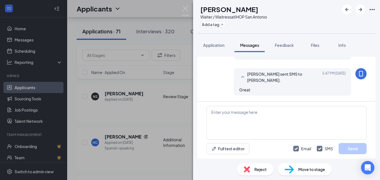
click at [205, 126] on div "Full text editor Email SMS Send" at bounding box center [286, 129] width 178 height 57
click at [86, 102] on div "NS noah scott Waiter / Waitress at IHOP San Antonio Add a tag Application Messa…" at bounding box center [190, 90] width 380 height 180
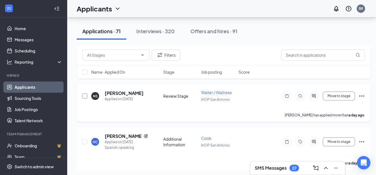
click at [84, 96] on input "checkbox" at bounding box center [84, 96] width 5 height 5
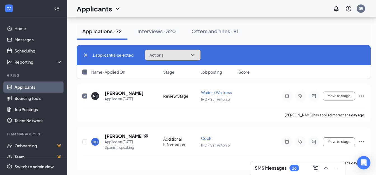
click at [165, 55] on button "Actions" at bounding box center [173, 54] width 56 height 11
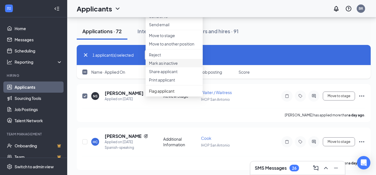
click at [168, 66] on p "Mark as inactive" at bounding box center [174, 63] width 50 height 6
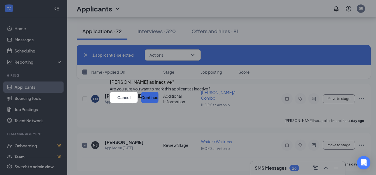
checkbox input "false"
click at [158, 103] on button "Continue" at bounding box center [149, 97] width 17 height 11
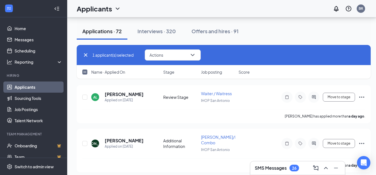
checkbox input "false"
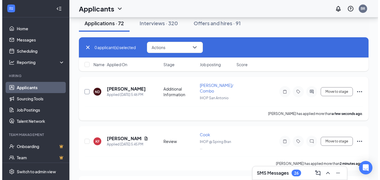
scroll to position [28, 0]
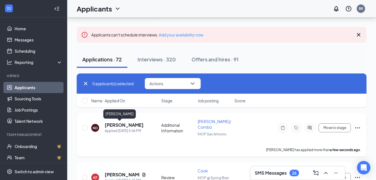
click at [126, 124] on h5 "Nicholas Driggers-Gogin" at bounding box center [124, 125] width 39 height 6
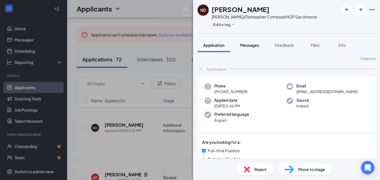
click at [258, 44] on span "Messages" at bounding box center [249, 45] width 19 height 5
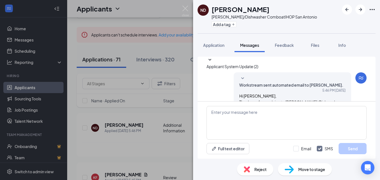
scroll to position [51, 0]
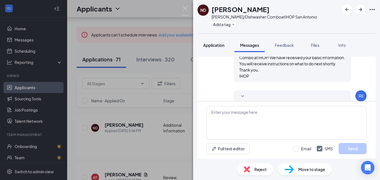
click at [215, 46] on span "Application" at bounding box center [213, 45] width 21 height 5
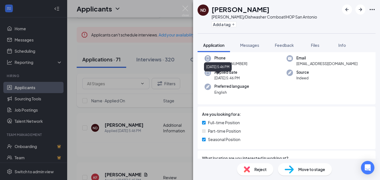
scroll to position [56, 0]
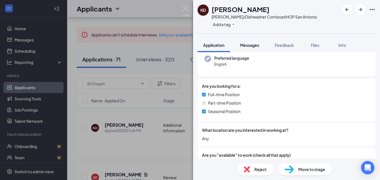
click at [249, 45] on span "Messages" at bounding box center [249, 45] width 19 height 5
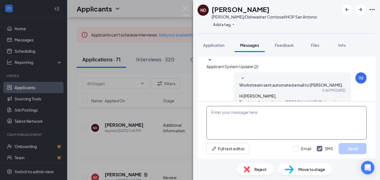
scroll to position [51, 0]
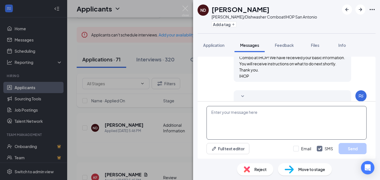
click at [256, 124] on textarea at bounding box center [286, 123] width 160 height 34
paste textarea "We have a new [PERSON_NAME] IHOP location opening at [STREET_ADDRESS], would yo…"
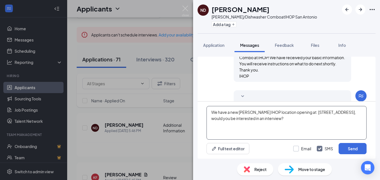
type textarea "We have a new [PERSON_NAME] IHOP location opening at [STREET_ADDRESS], would yo…"
click at [297, 147] on input "Email" at bounding box center [302, 148] width 18 height 6
checkbox input "true"
click at [358, 148] on button "Send" at bounding box center [352, 148] width 28 height 11
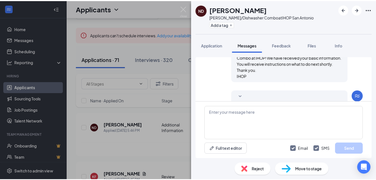
scroll to position [79, 0]
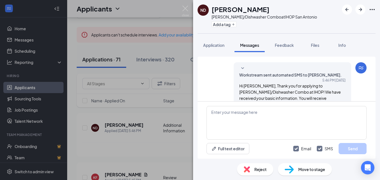
click at [124, 104] on div "ND Nicholas Driggers-Gogin Busser/Dishwasher Combo at IHOP San Antonio Add a ta…" at bounding box center [190, 90] width 380 height 180
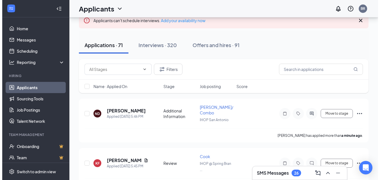
scroll to position [56, 0]
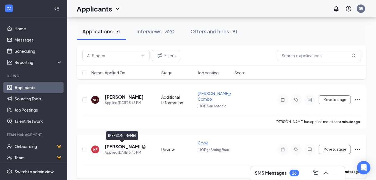
click at [121, 145] on h5 "Kylee Falco" at bounding box center [122, 146] width 35 height 6
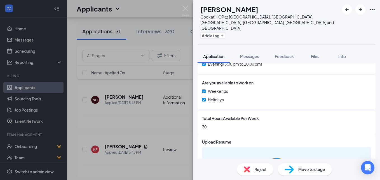
scroll to position [231, 0]
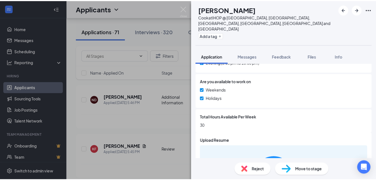
scroll to position [229, 0]
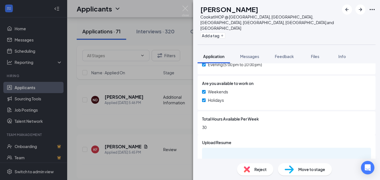
click at [128, 111] on div "KF Kylee Falco Cook at IHOP @ Spring Branch, San Marcos, New Braunfels, Seguin,…" at bounding box center [190, 90] width 380 height 180
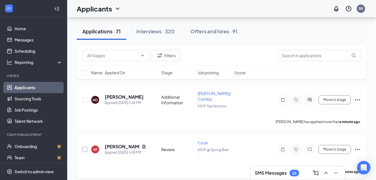
click at [84, 149] on input "checkbox" at bounding box center [84, 149] width 5 height 5
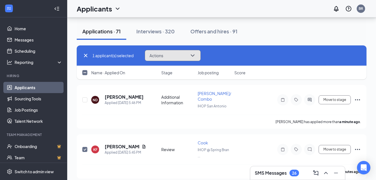
click at [185, 54] on button "Actions" at bounding box center [173, 55] width 56 height 11
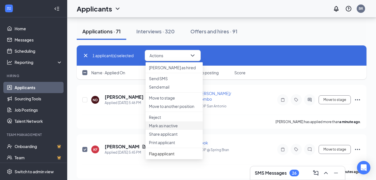
click at [172, 128] on p "Mark as inactive" at bounding box center [174, 125] width 50 height 6
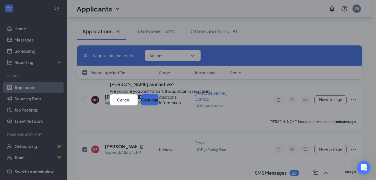
click at [158, 105] on button "Continue" at bounding box center [149, 99] width 17 height 11
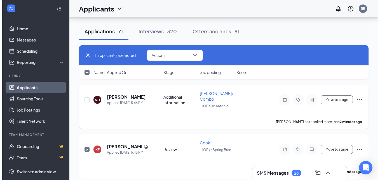
scroll to position [112, 0]
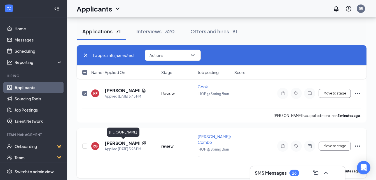
click at [132, 143] on h5 "[PERSON_NAME]" at bounding box center [122, 143] width 35 height 6
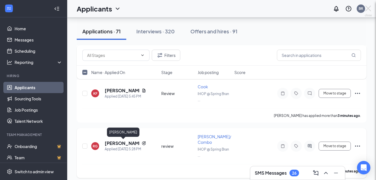
checkbox input "false"
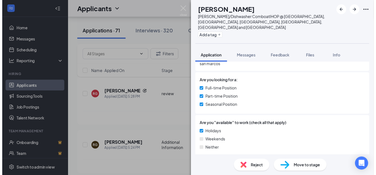
scroll to position [84, 0]
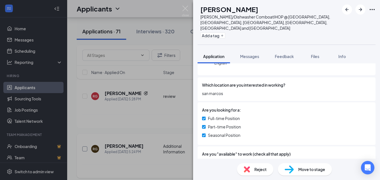
drag, startPoint x: 122, startPoint y: 130, endPoint x: 83, endPoint y: 150, distance: 43.8
click at [121, 130] on div "RG Ricardo Garcia Busser/Dishwasher Combo at IHOP @ Spring Branch, San Marcos, …" at bounding box center [190, 90] width 380 height 180
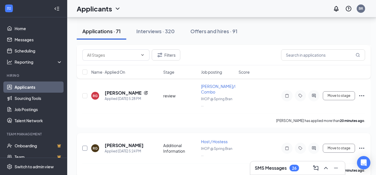
click at [83, 149] on input "checkbox" at bounding box center [84, 148] width 5 height 5
checkbox input "true"
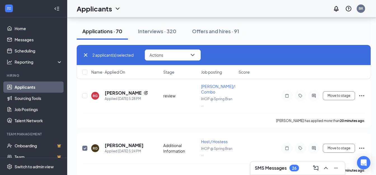
checkbox input "true"
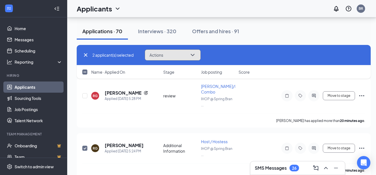
click at [168, 54] on button "Actions" at bounding box center [173, 54] width 56 height 11
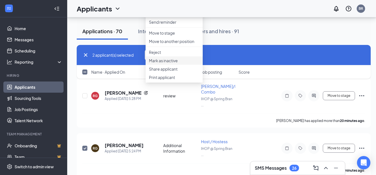
click at [172, 63] on p "Mark as inactive" at bounding box center [174, 61] width 50 height 6
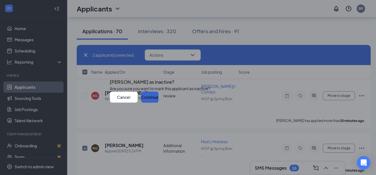
click at [158, 103] on button "Continue" at bounding box center [149, 97] width 17 height 11
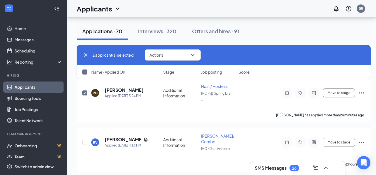
scroll to position [168, 0]
checkbox input "false"
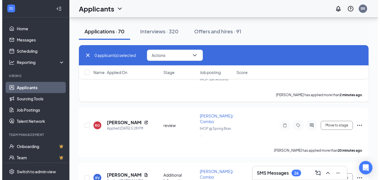
scroll to position [84, 0]
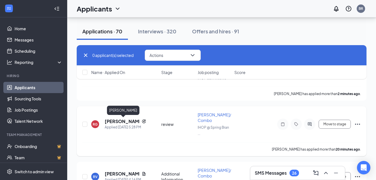
click at [131, 119] on h5 "[PERSON_NAME]" at bounding box center [122, 121] width 35 height 6
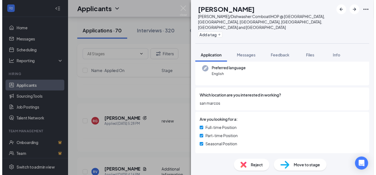
scroll to position [84, 0]
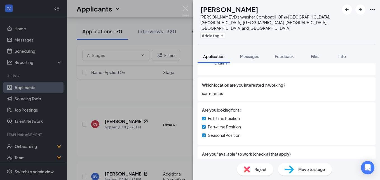
click at [133, 116] on div "RG Ricardo Garcia Busser/Dishwasher Combo at IHOP @ Spring Branch, San Marcos, …" at bounding box center [190, 90] width 380 height 180
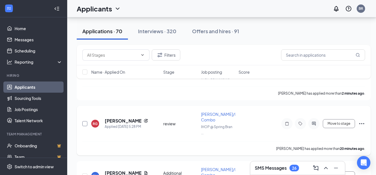
click at [86, 124] on input "checkbox" at bounding box center [84, 123] width 5 height 5
checkbox input "true"
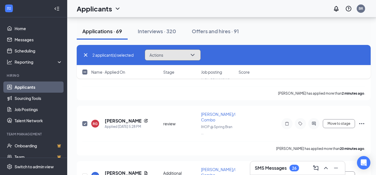
click at [185, 55] on button "Actions" at bounding box center [173, 54] width 56 height 11
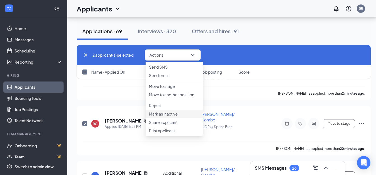
click at [176, 117] on p "Mark as inactive" at bounding box center [174, 114] width 50 height 6
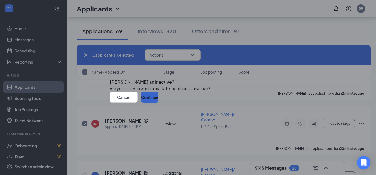
click at [158, 103] on button "Continue" at bounding box center [149, 97] width 17 height 11
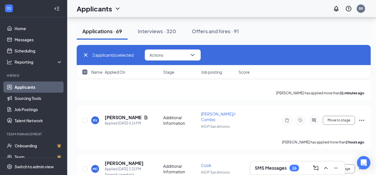
scroll to position [140, 0]
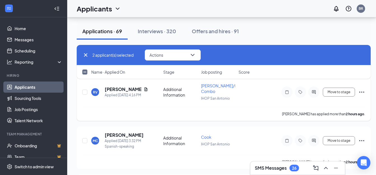
checkbox input "false"
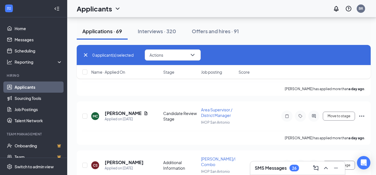
scroll to position [895, 0]
